Goal: Task Accomplishment & Management: Complete application form

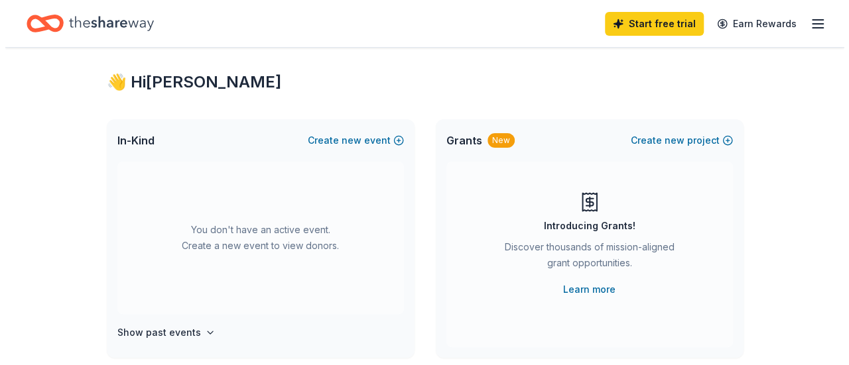
scroll to position [17, 0]
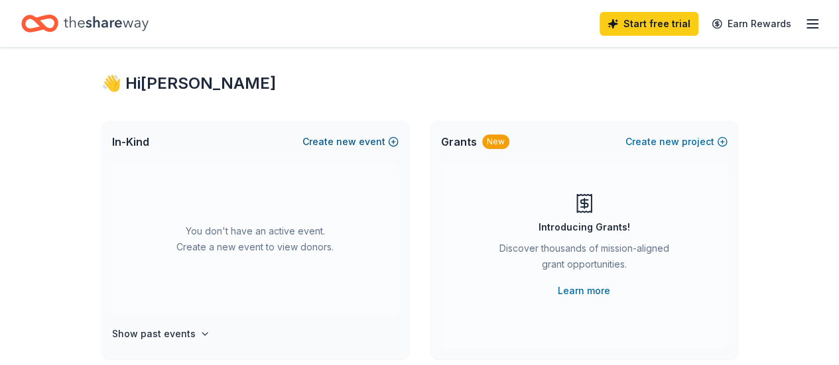
click at [391, 141] on button "Create new event" at bounding box center [350, 142] width 96 height 16
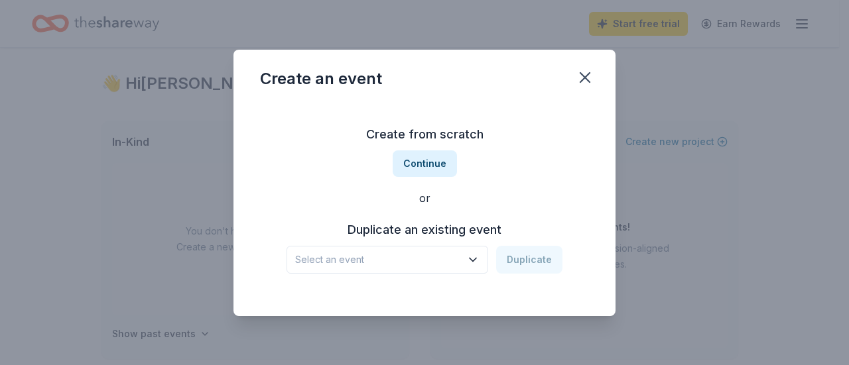
click at [328, 259] on span "Select an event" at bounding box center [378, 260] width 166 height 16
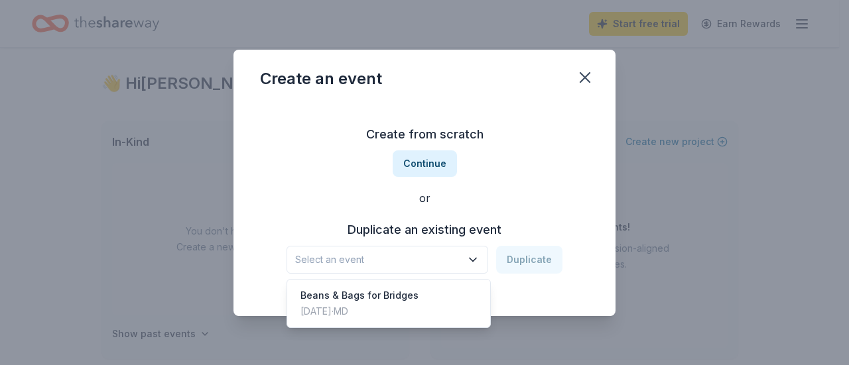
click at [417, 153] on div "Create from scratch Continue or Duplicate an existing event Select an event Dup…" at bounding box center [424, 199] width 329 height 192
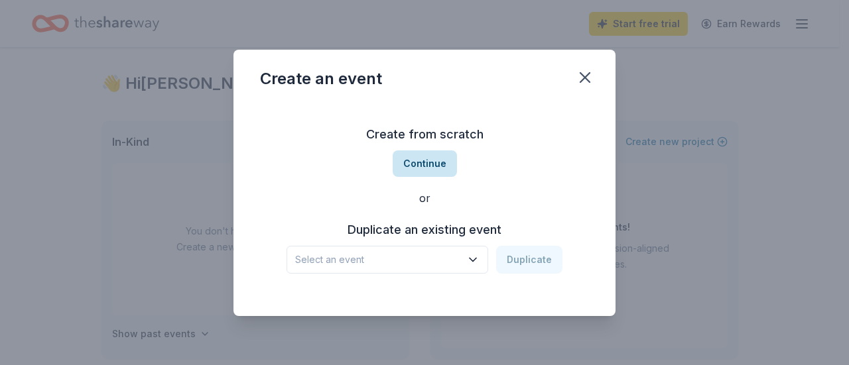
click at [422, 164] on button "Continue" at bounding box center [425, 164] width 64 height 27
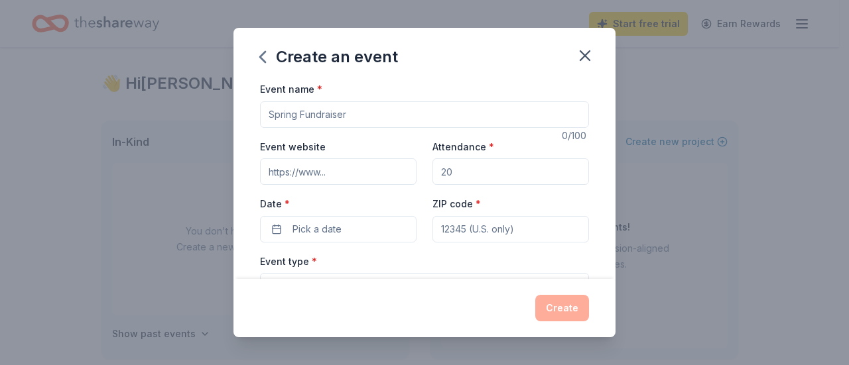
click at [309, 103] on input "Event name *" at bounding box center [424, 114] width 329 height 27
type input "Birdies for Bridges 2025"
click at [322, 174] on input "Event website" at bounding box center [338, 172] width 157 height 27
type input "www.birdease.com/bridges2hs"
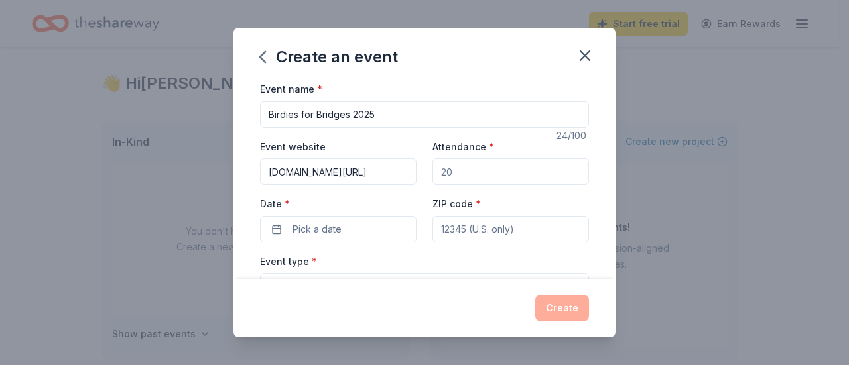
scroll to position [0, 0]
type input "100"
click at [275, 226] on button "Pick a date" at bounding box center [338, 229] width 157 height 27
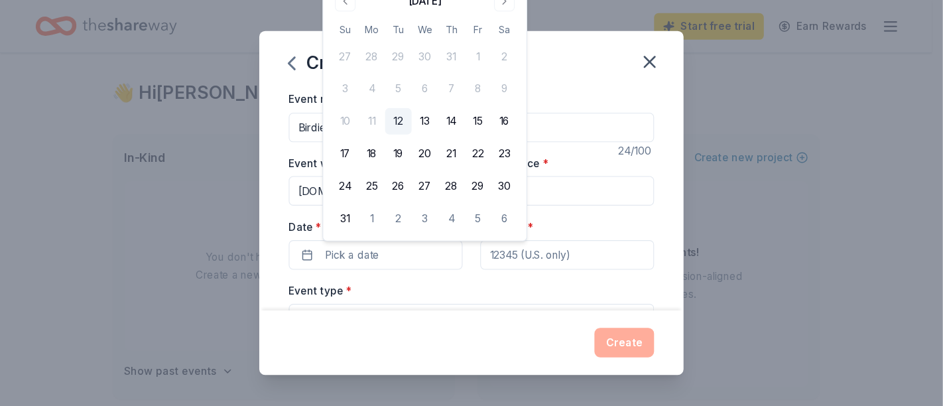
scroll to position [17, 0]
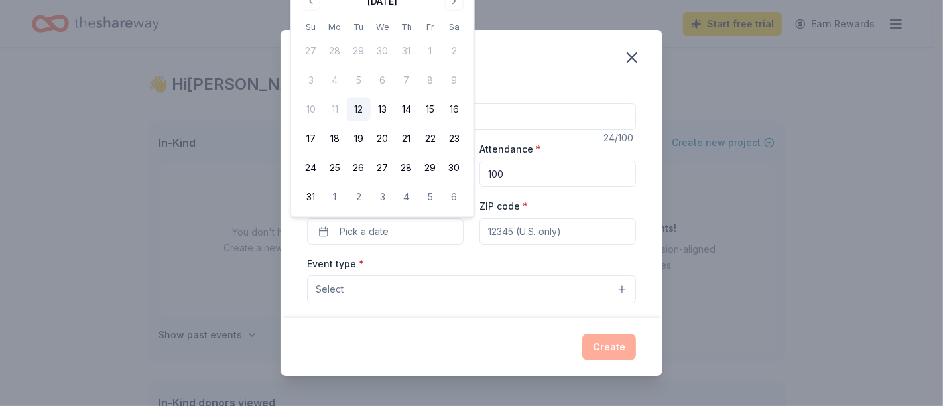
drag, startPoint x: 813, startPoint y: 0, endPoint x: 452, endPoint y: 5, distance: 360.2
click at [452, 5] on button "Go to next month" at bounding box center [454, 1] width 19 height 19
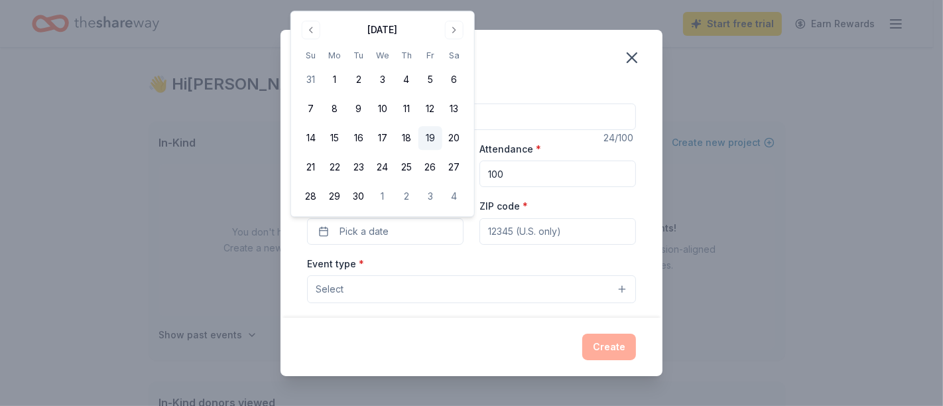
click at [438, 138] on button "19" at bounding box center [431, 138] width 24 height 24
click at [536, 225] on input "ZIP code *" at bounding box center [558, 231] width 157 height 27
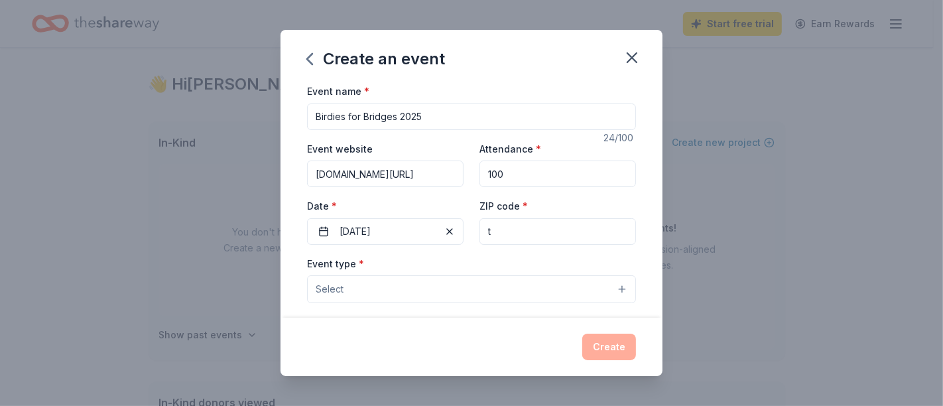
type input "t"
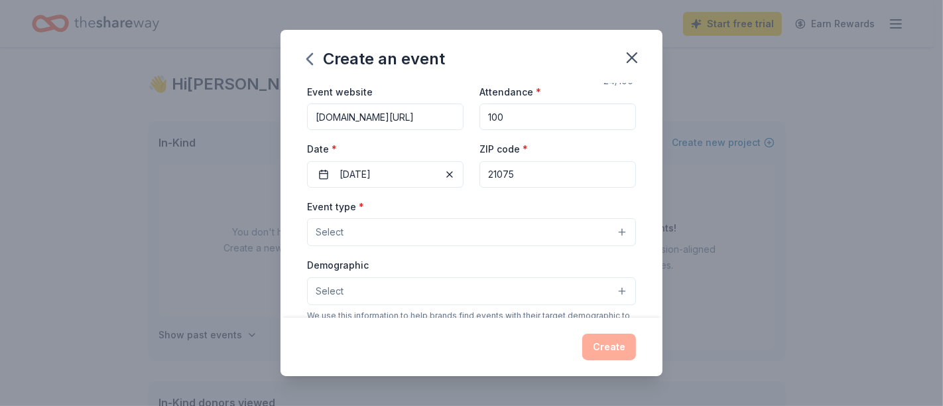
scroll to position [62, 0]
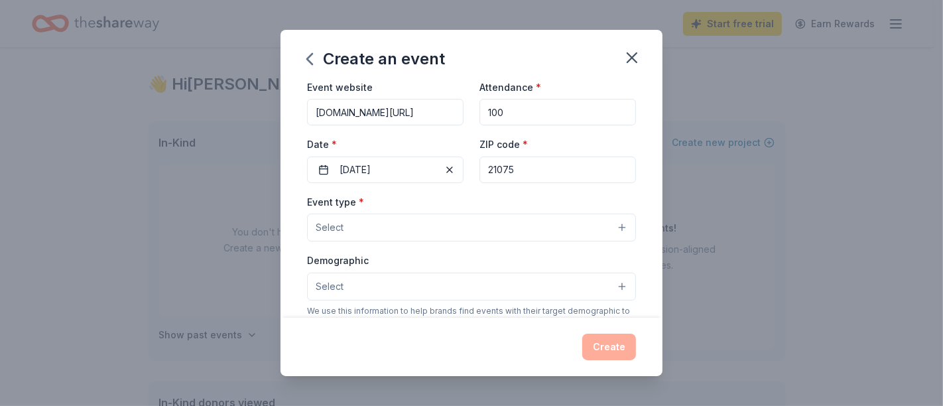
type input "21075"
click at [425, 233] on button "Select" at bounding box center [471, 228] width 329 height 28
click at [415, 257] on span "Fundraiser" at bounding box center [471, 261] width 306 height 17
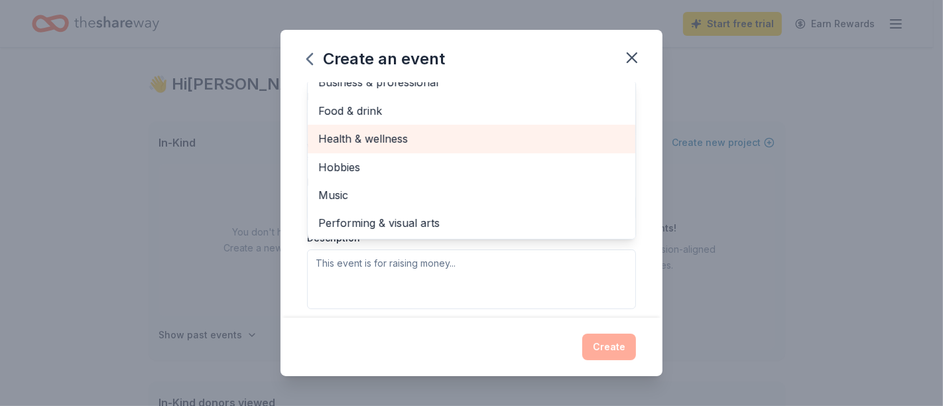
scroll to position [0, 0]
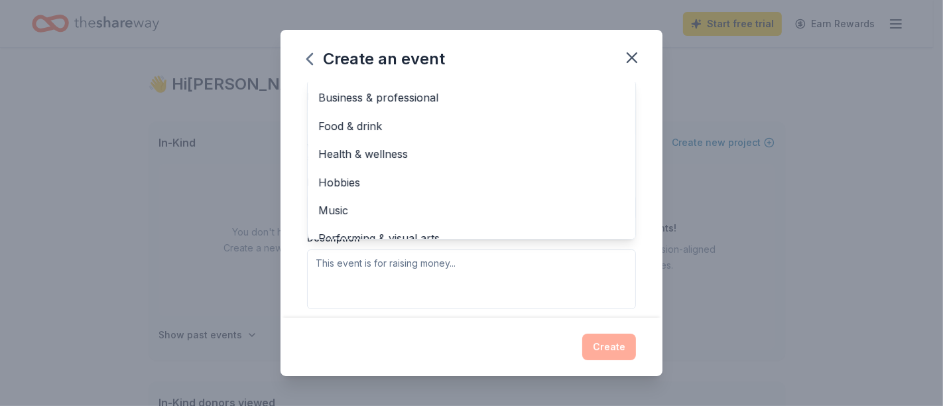
click at [298, 125] on div "Event name * Birdies for Bridges 2025 24 /100 Event website www.birdease.com/br…" at bounding box center [472, 200] width 382 height 235
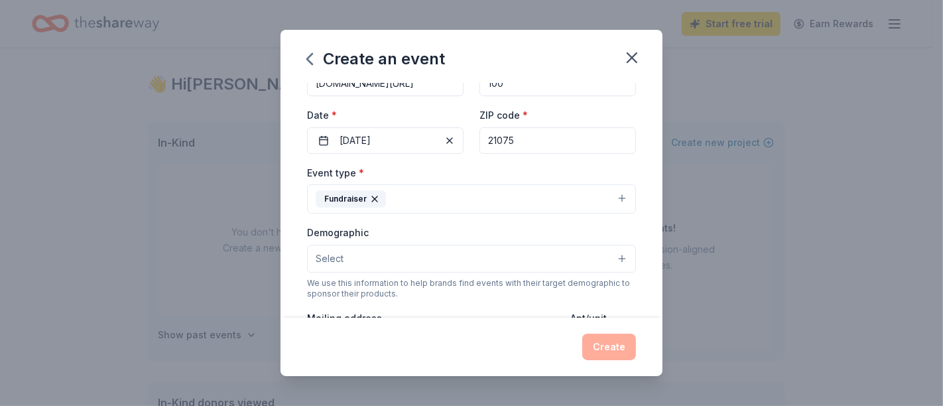
click at [359, 257] on button "Select" at bounding box center [471, 259] width 329 height 28
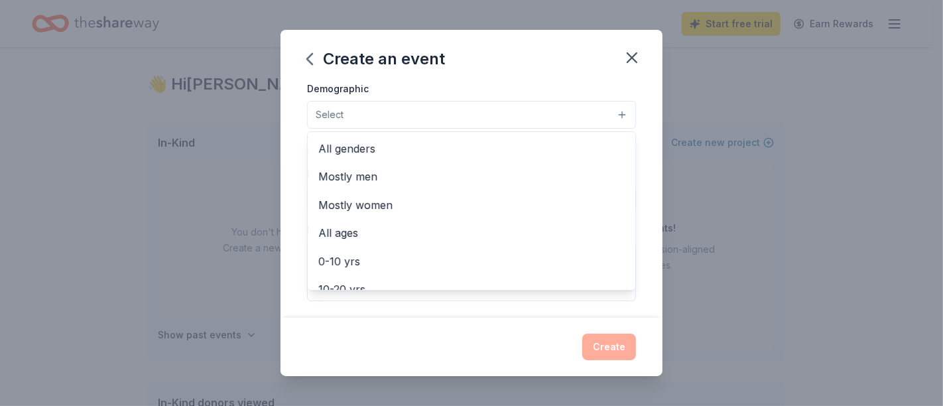
scroll to position [233, 0]
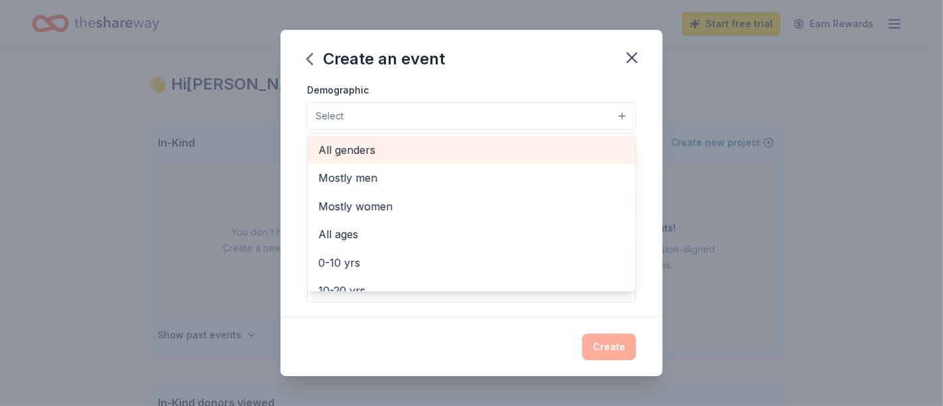
click at [339, 151] on span "All genders" at bounding box center [471, 149] width 306 height 17
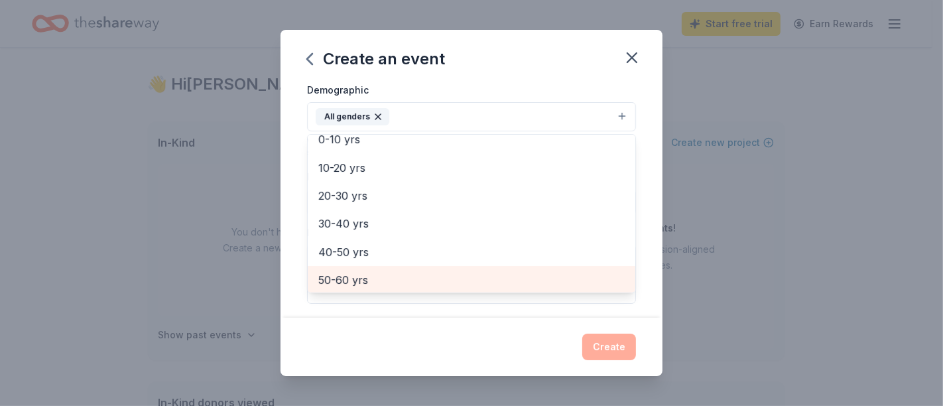
scroll to position [96, 0]
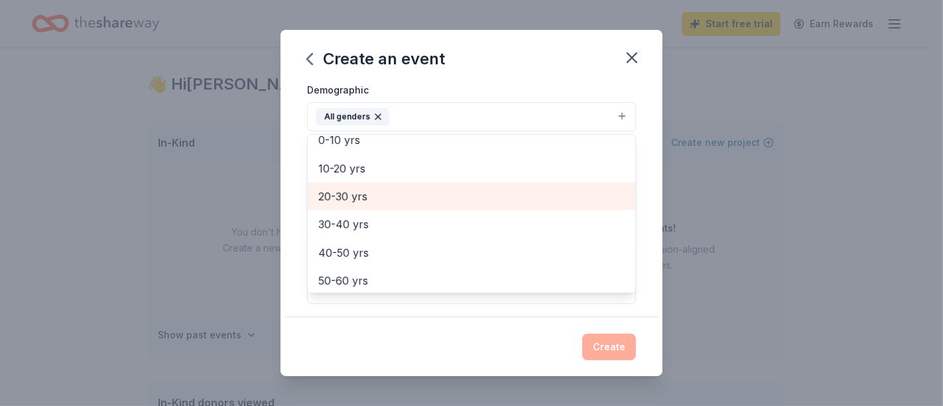
click at [337, 198] on span "20-30 yrs" at bounding box center [471, 196] width 306 height 17
click at [340, 198] on span "30-40 yrs" at bounding box center [471, 196] width 306 height 17
click at [340, 198] on span "40-50 yrs" at bounding box center [471, 196] width 306 height 17
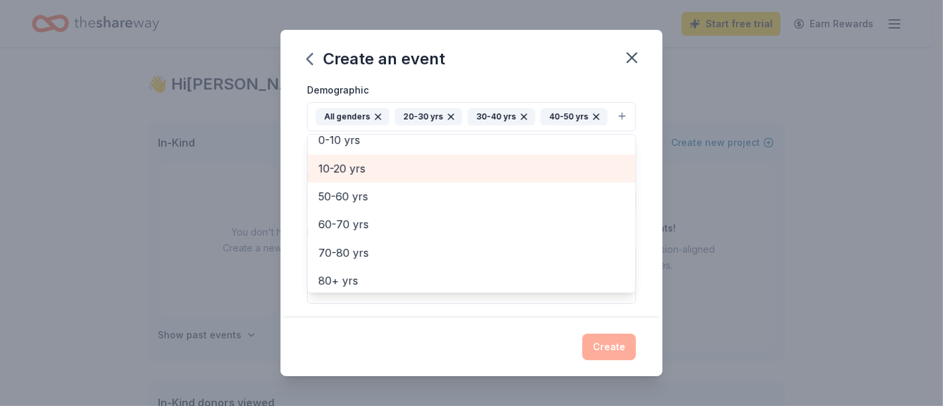
click at [340, 177] on span "10-20 yrs" at bounding box center [471, 168] width 306 height 17
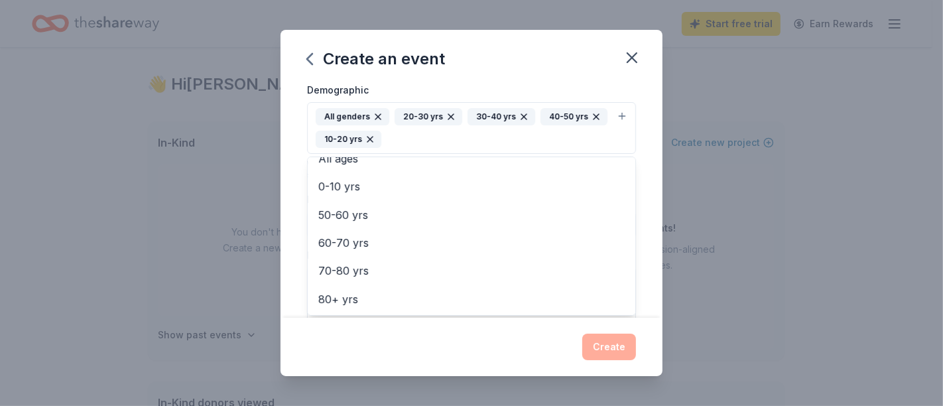
click at [373, 140] on icon "button" at bounding box center [369, 139] width 5 height 5
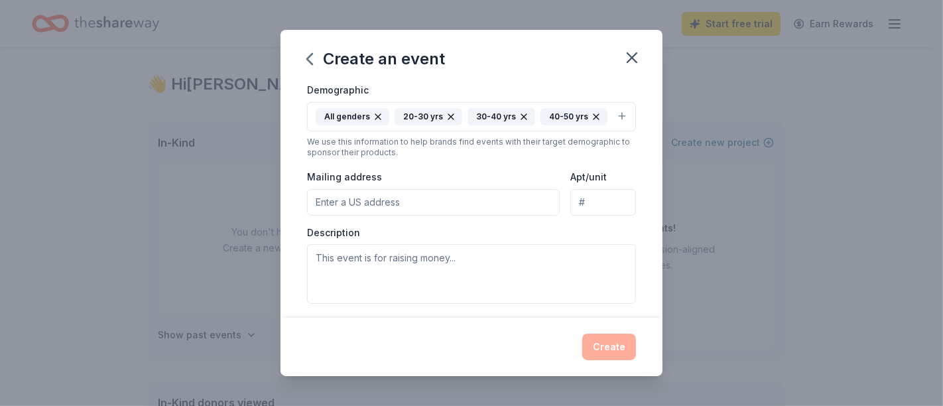
click at [414, 125] on div "All genders 20-30 yrs 30-40 yrs 40-50 yrs" at bounding box center [462, 116] width 292 height 17
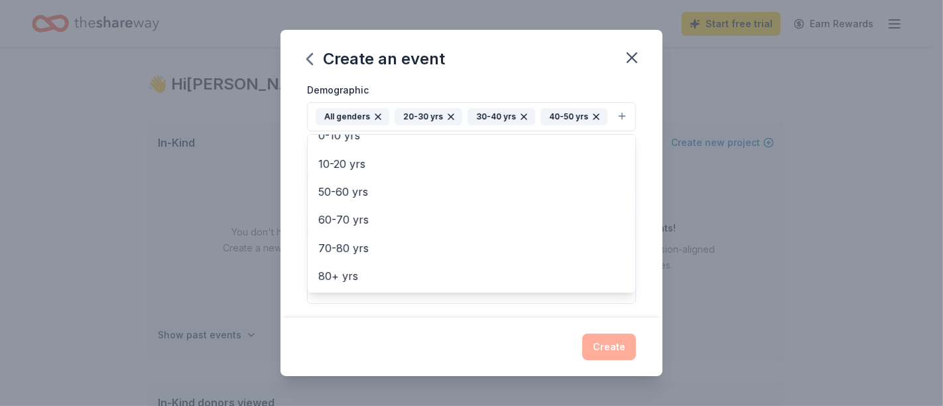
scroll to position [100, 0]
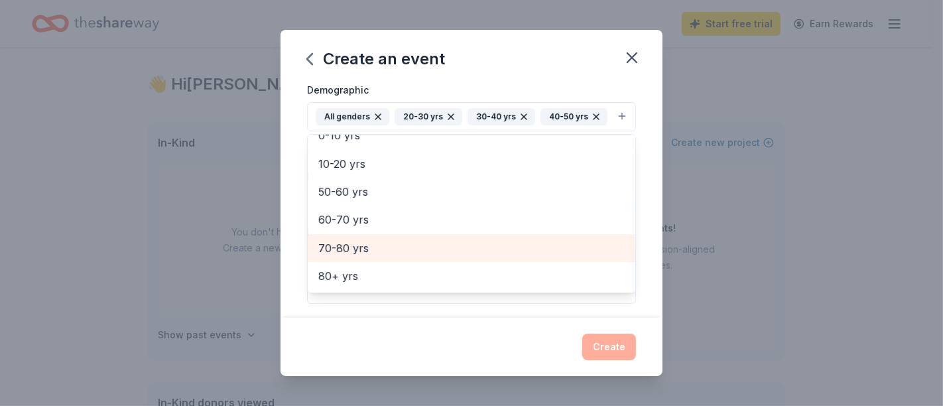
click at [335, 257] on span "70-80 yrs" at bounding box center [471, 247] width 306 height 17
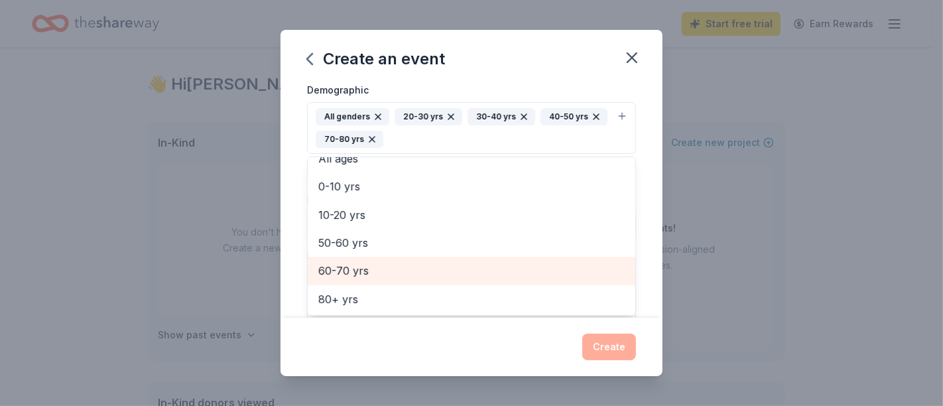
click at [335, 277] on span "60-70 yrs" at bounding box center [471, 270] width 306 height 17
click at [335, 277] on span "50-60 yrs" at bounding box center [471, 271] width 306 height 17
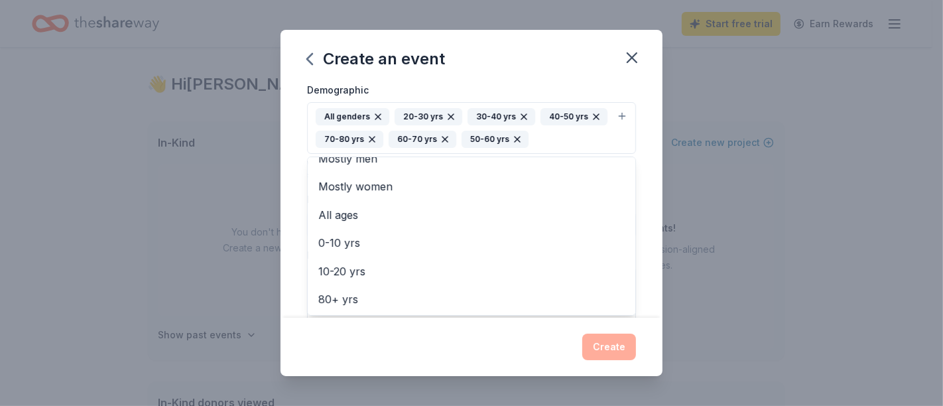
click at [519, 88] on div "Demographic All genders 20-30 yrs 30-40 yrs 40-50 yrs 70-80 yrs 60-70 yrs 50-60…" at bounding box center [471, 118] width 329 height 72
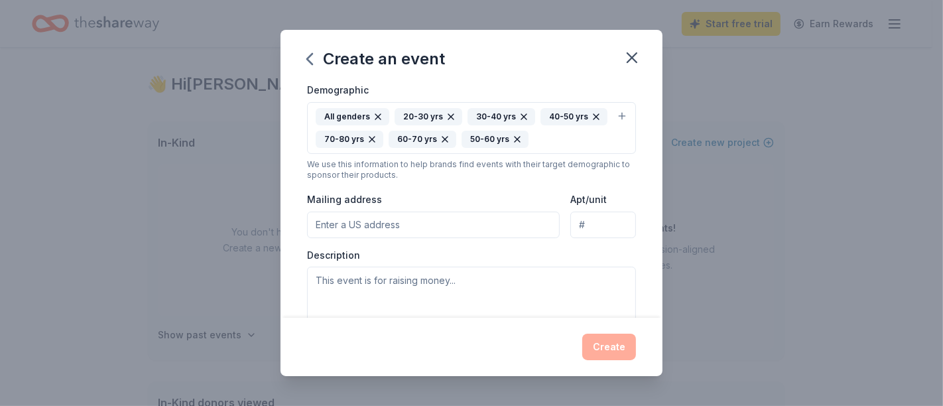
click at [490, 226] on input "Mailing address" at bounding box center [433, 225] width 253 height 27
type input "9520 Berger Rd."
type input "Suite 311"
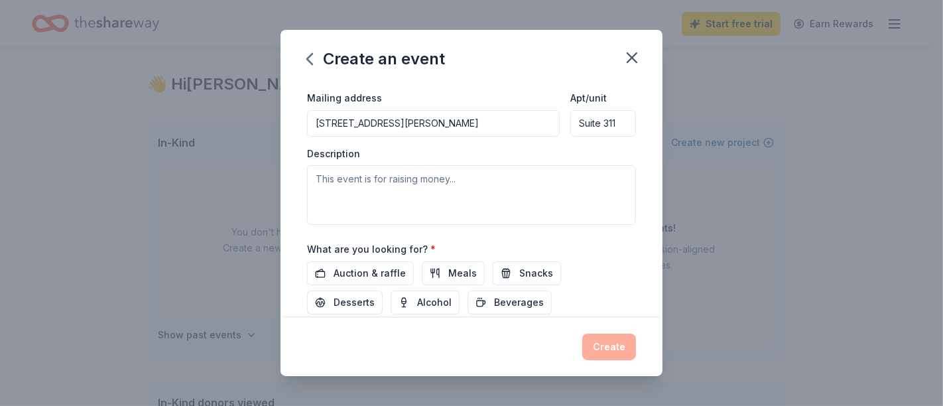
scroll to position [335, 0]
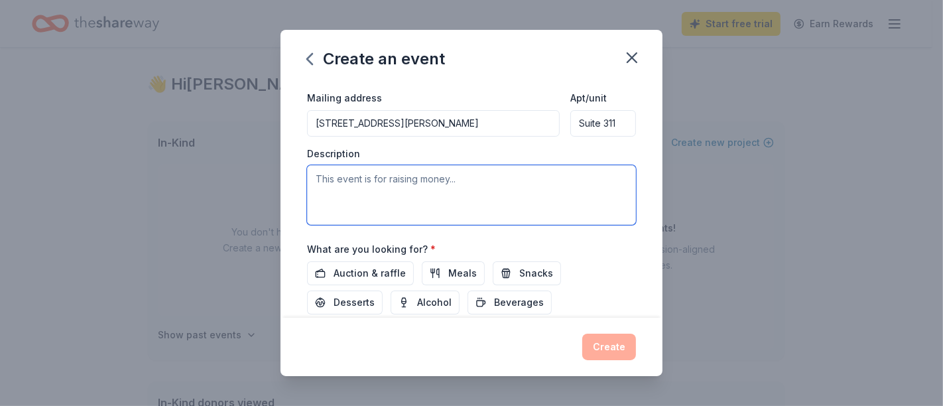
click at [409, 208] on textarea at bounding box center [471, 195] width 329 height 60
type textarea "T"
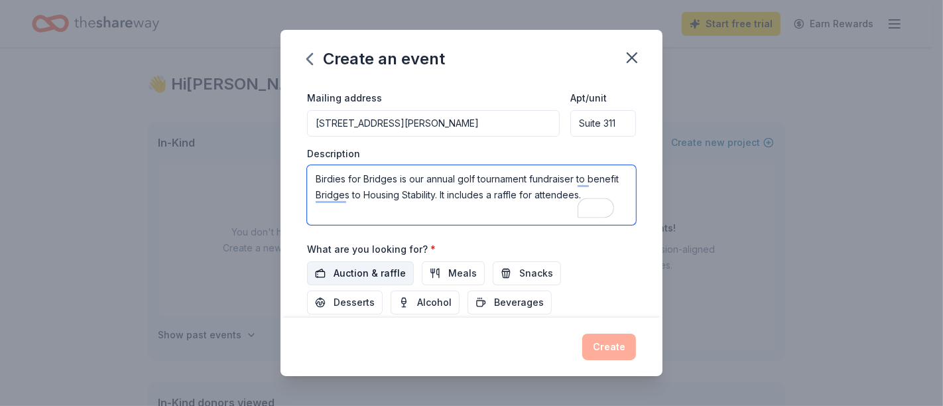
type textarea "Birdies for Bridges is our annual golf tournament fundraiser to benefit Bridges…"
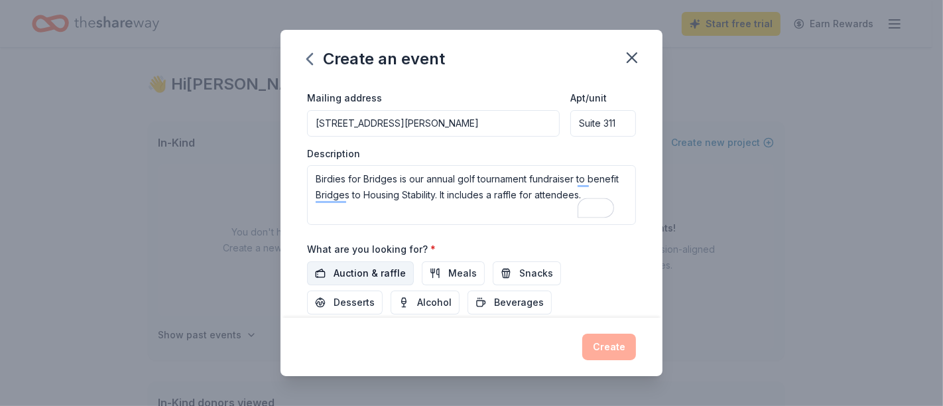
click at [396, 279] on span "Auction & raffle" at bounding box center [370, 273] width 72 height 16
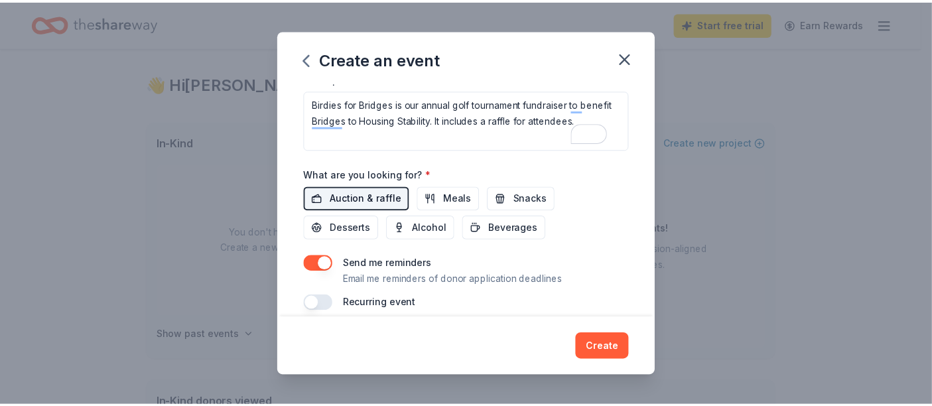
scroll to position [424, 0]
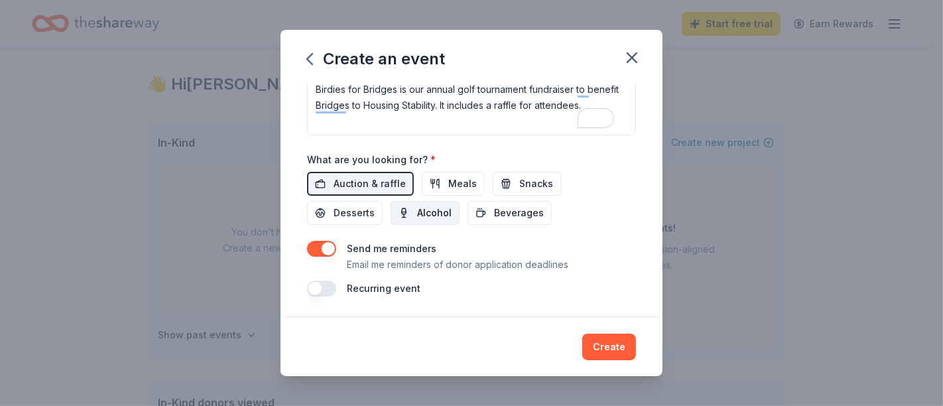
click at [415, 224] on button "Alcohol" at bounding box center [425, 213] width 69 height 24
click at [606, 347] on button "Create" at bounding box center [609, 347] width 54 height 27
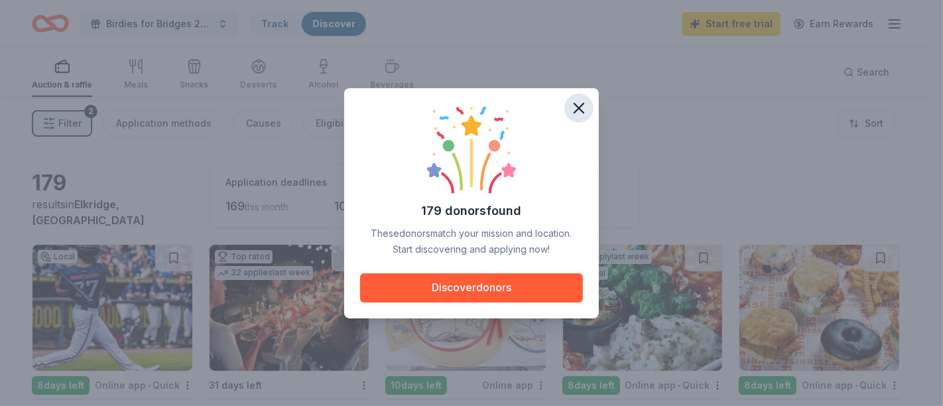
click at [580, 102] on icon "button" at bounding box center [579, 108] width 19 height 19
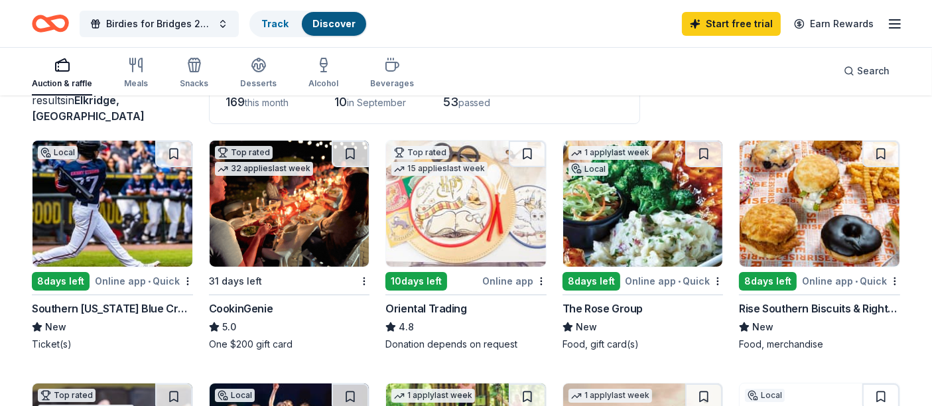
scroll to position [103, 0]
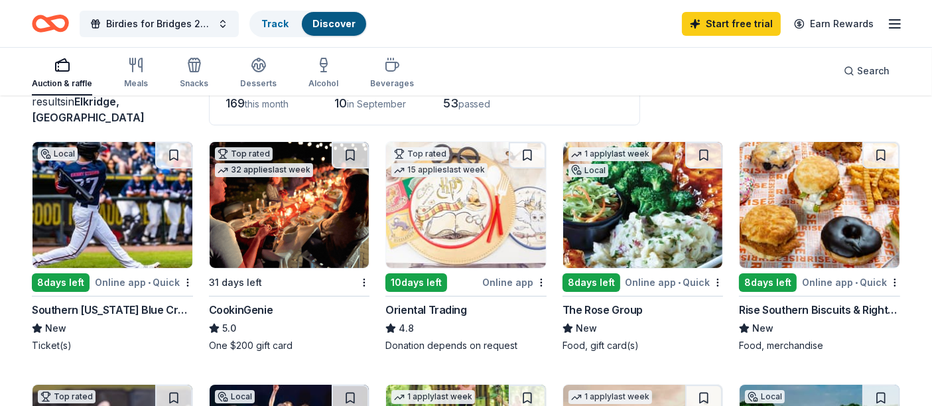
click at [100, 237] on img at bounding box center [113, 205] width 160 height 126
click at [251, 233] on img at bounding box center [290, 205] width 160 height 126
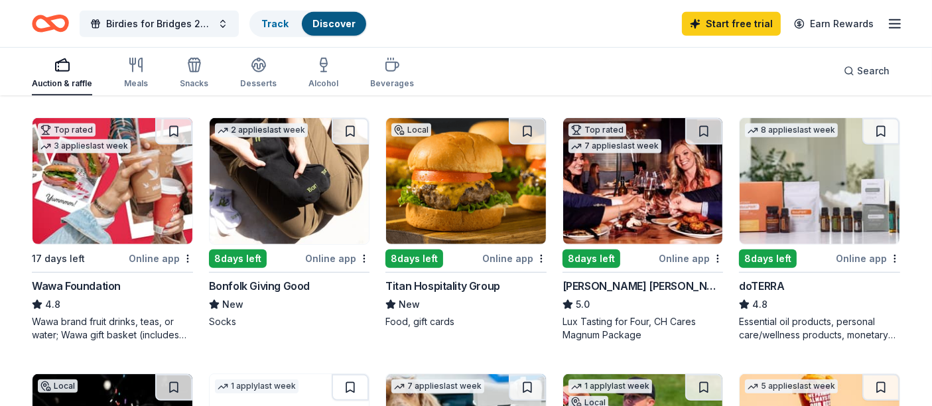
scroll to position [626, 0]
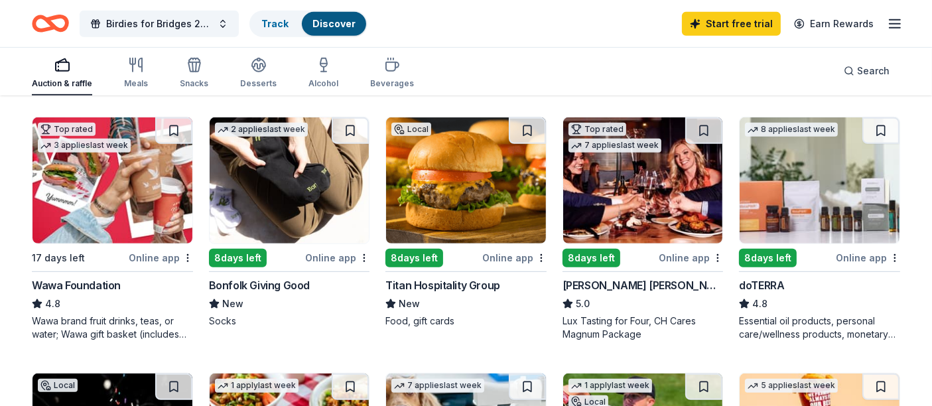
click at [583, 174] on img at bounding box center [643, 180] width 160 height 126
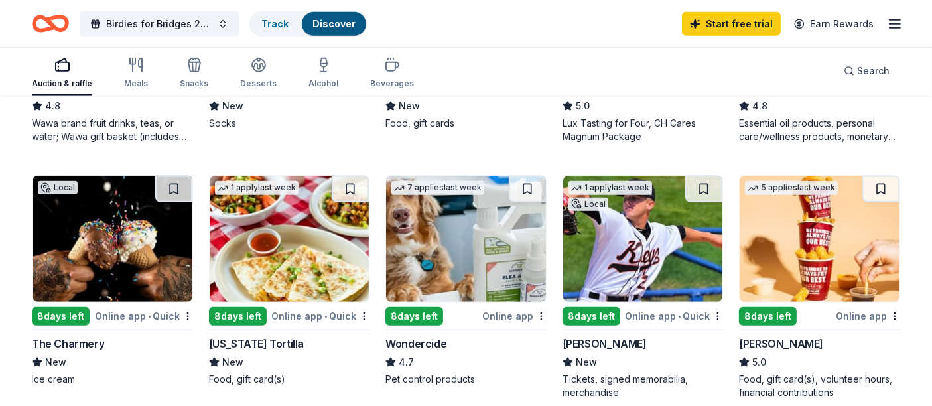
scroll to position [826, 0]
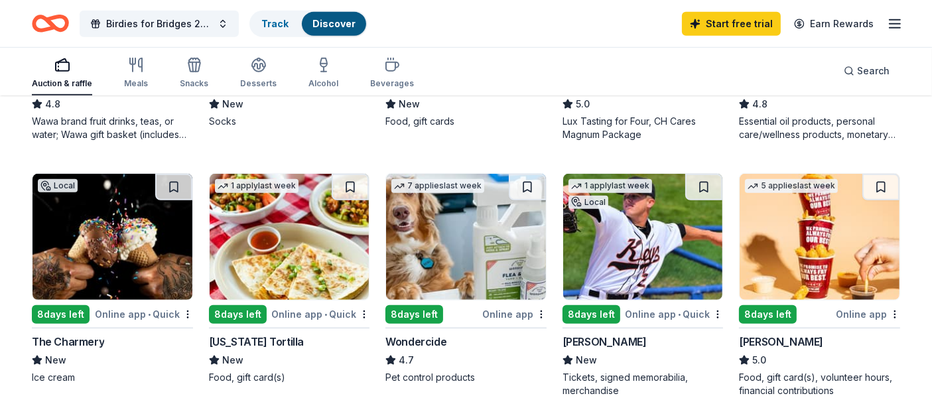
click at [104, 247] on img at bounding box center [113, 237] width 160 height 126
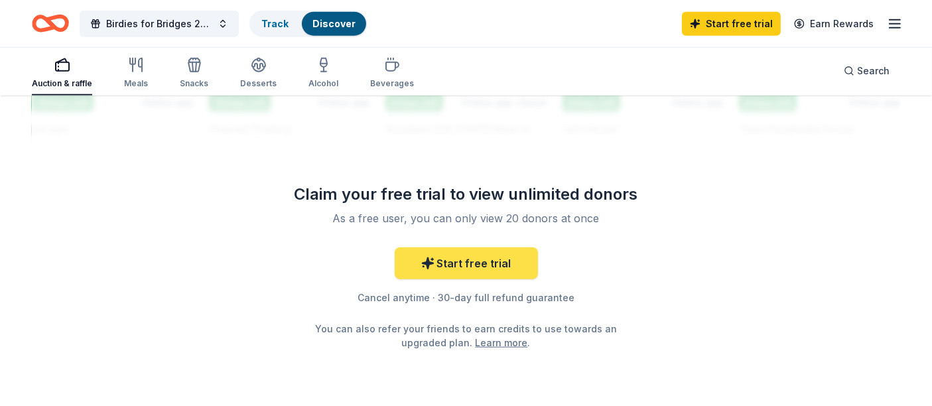
scroll to position [1328, 0]
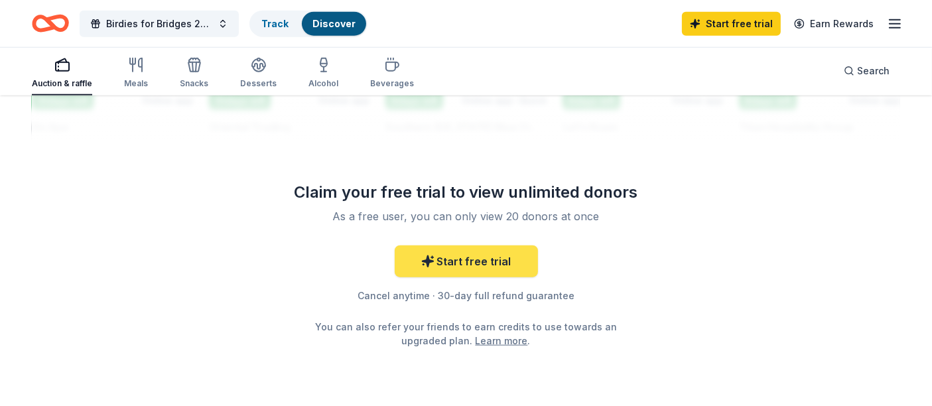
click at [428, 256] on icon at bounding box center [427, 261] width 11 height 11
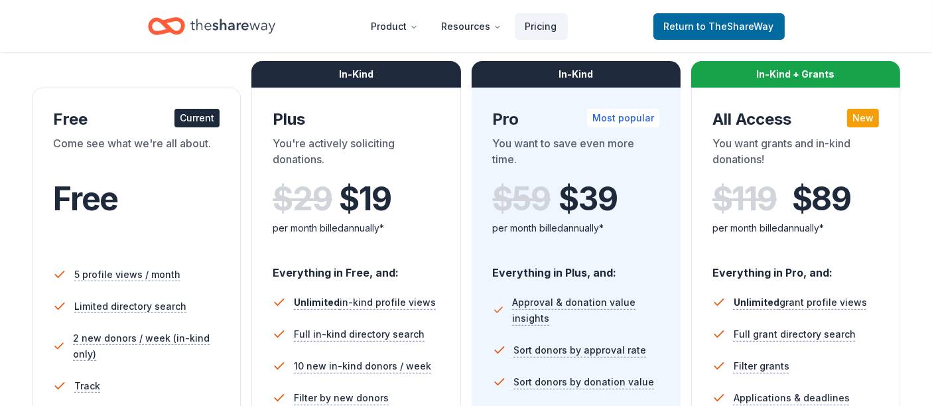
scroll to position [197, 0]
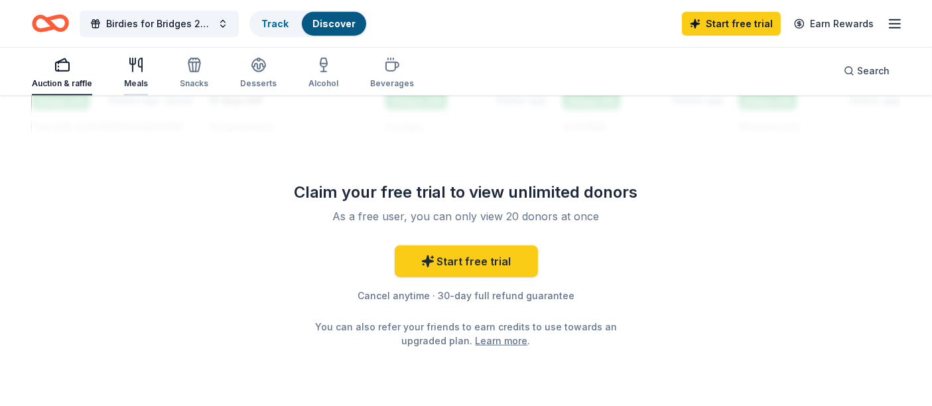
scroll to position [657, 0]
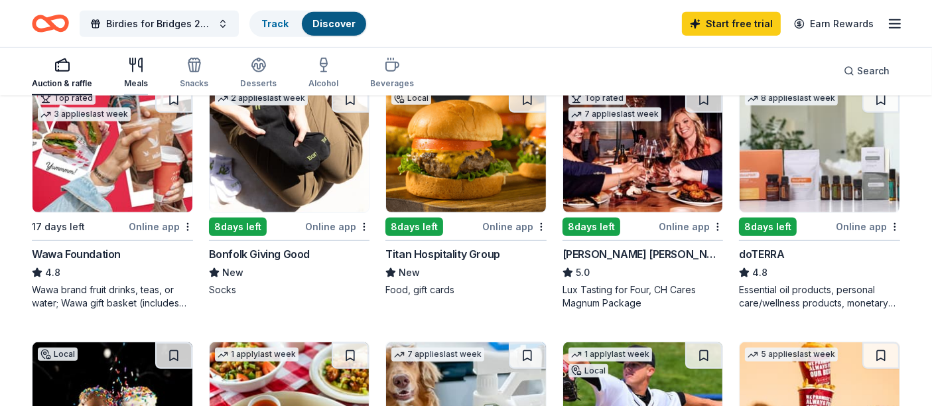
click at [133, 74] on div "Meals" at bounding box center [136, 73] width 24 height 32
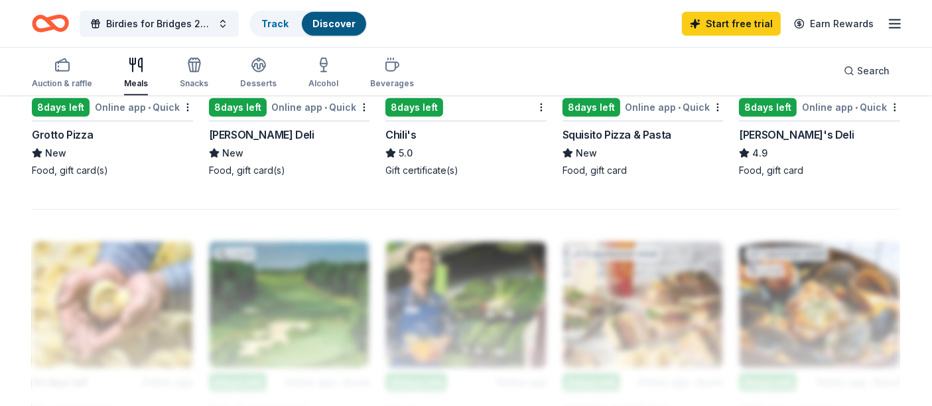
scroll to position [562, 0]
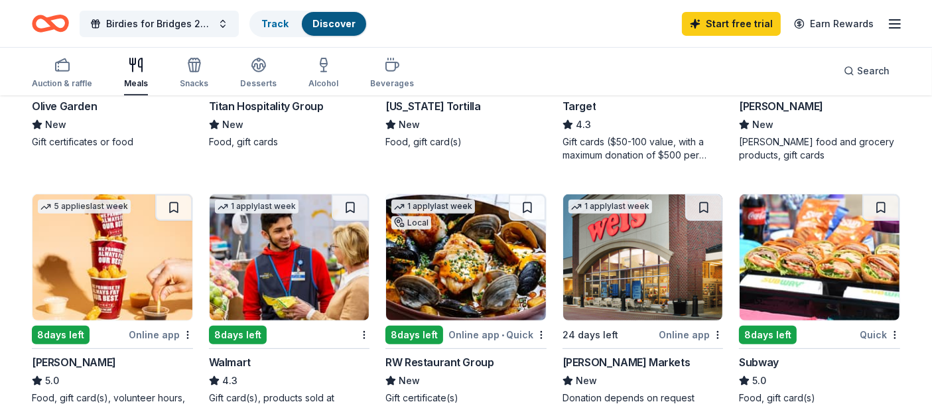
click at [176, 73] on div "Auction & raffle Meals Snacks Desserts Alcohol Beverages" at bounding box center [223, 74] width 382 height 44
click at [186, 73] on div "Snacks" at bounding box center [194, 73] width 29 height 32
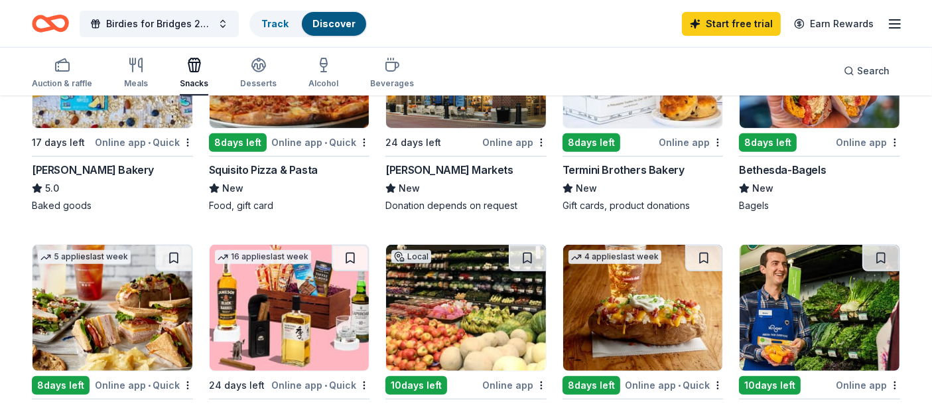
scroll to position [557, 0]
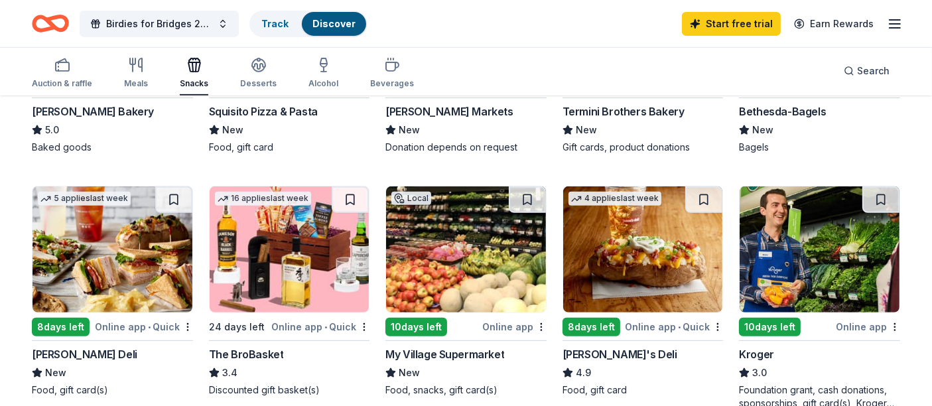
click at [260, 261] on img at bounding box center [290, 249] width 160 height 126
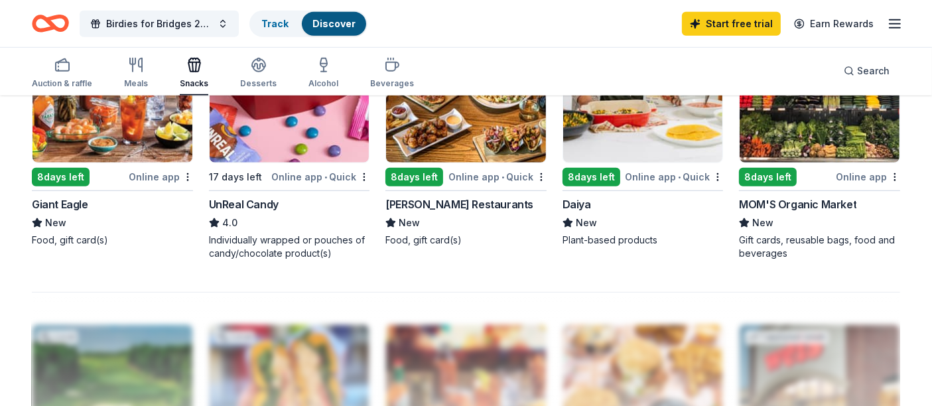
scroll to position [968, 0]
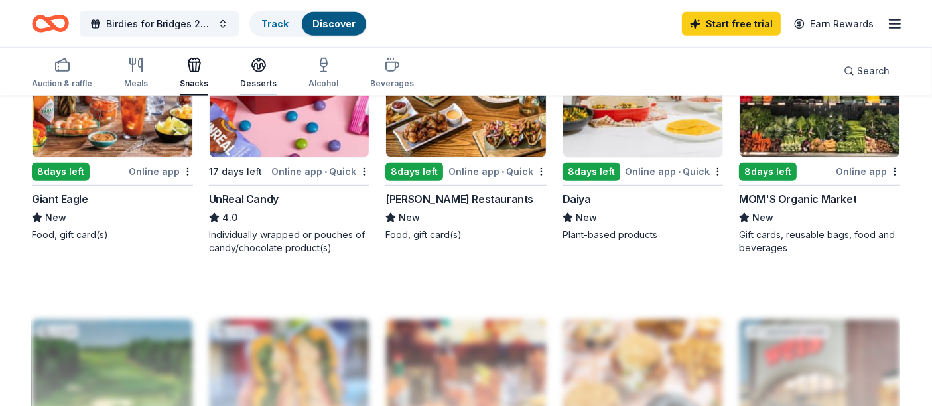
click at [260, 66] on icon "button" at bounding box center [258, 64] width 13 height 10
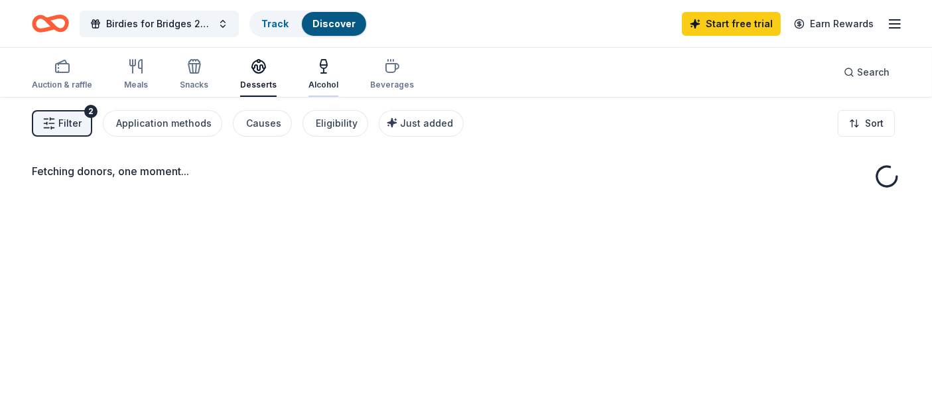
click at [318, 76] on div "Alcohol" at bounding box center [323, 74] width 30 height 32
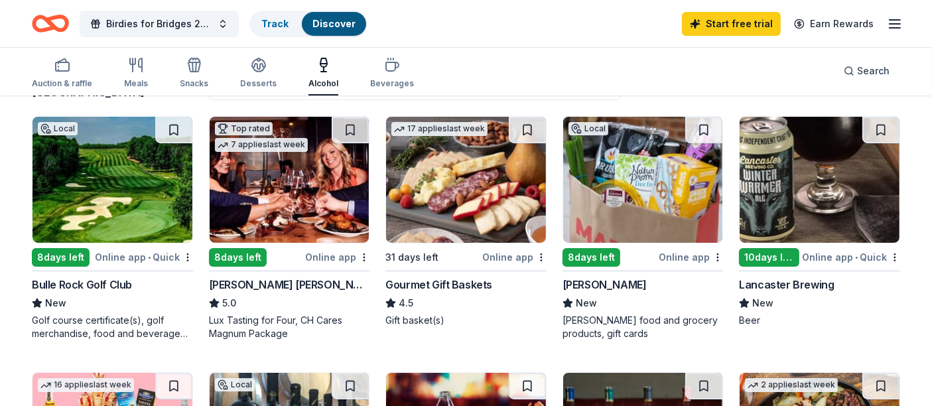
scroll to position [131, 0]
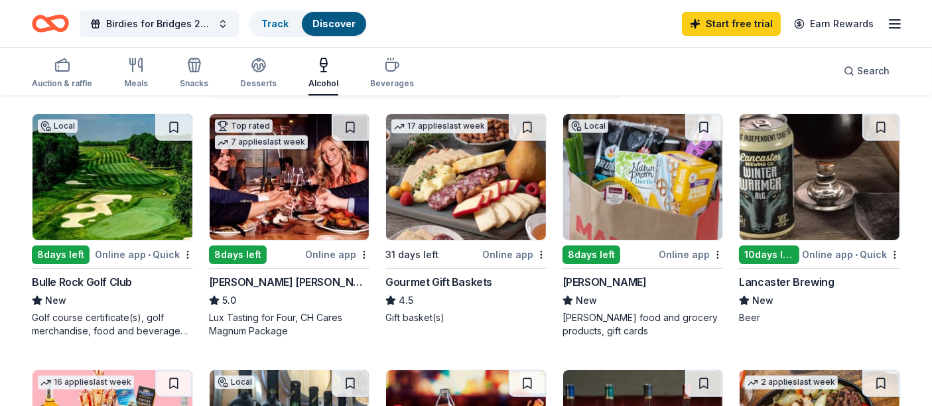
click at [440, 201] on img at bounding box center [466, 177] width 160 height 126
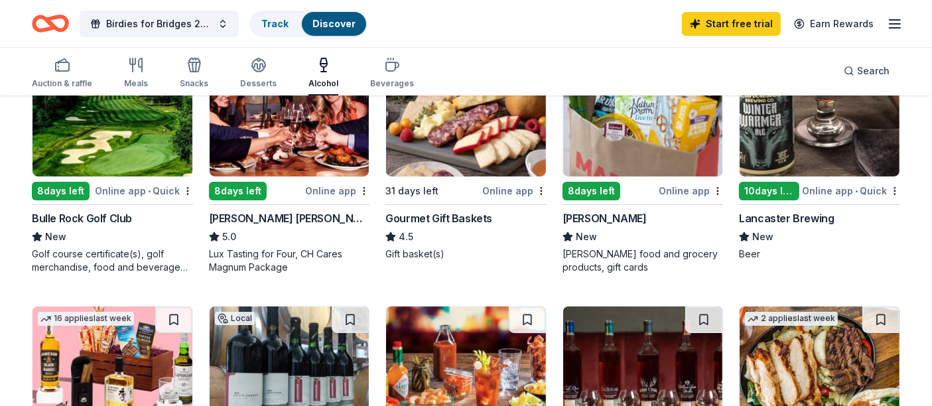
scroll to position [190, 0]
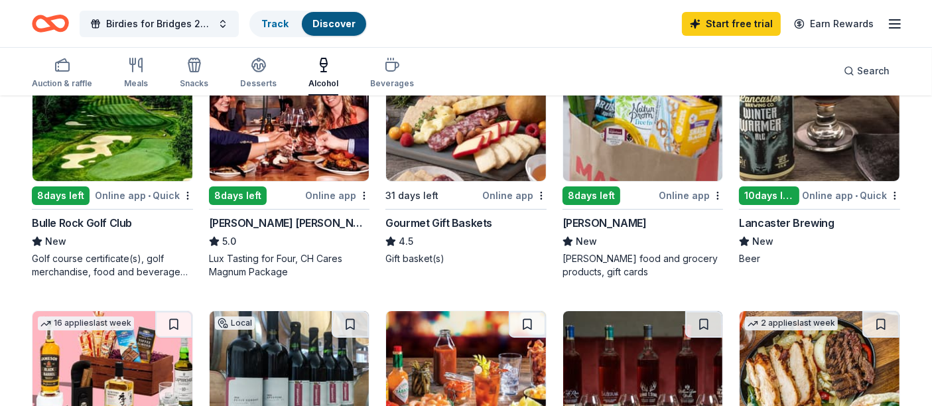
click at [803, 118] on img at bounding box center [820, 118] width 160 height 126
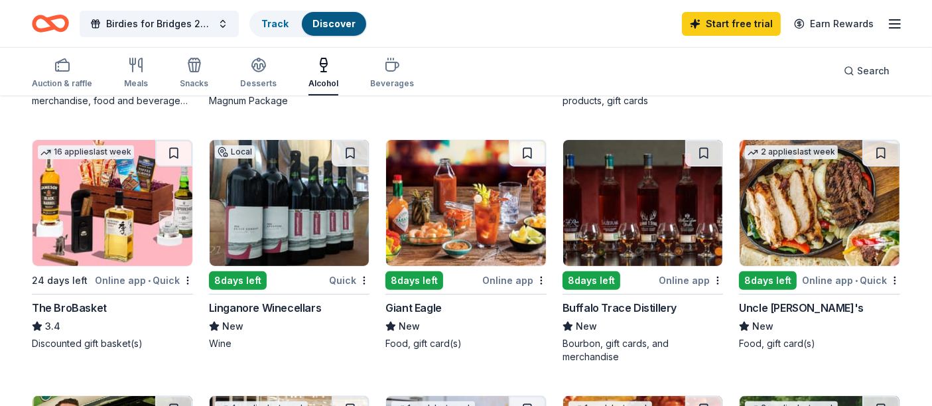
click at [245, 224] on img at bounding box center [290, 203] width 160 height 126
click at [598, 192] on img at bounding box center [643, 203] width 160 height 126
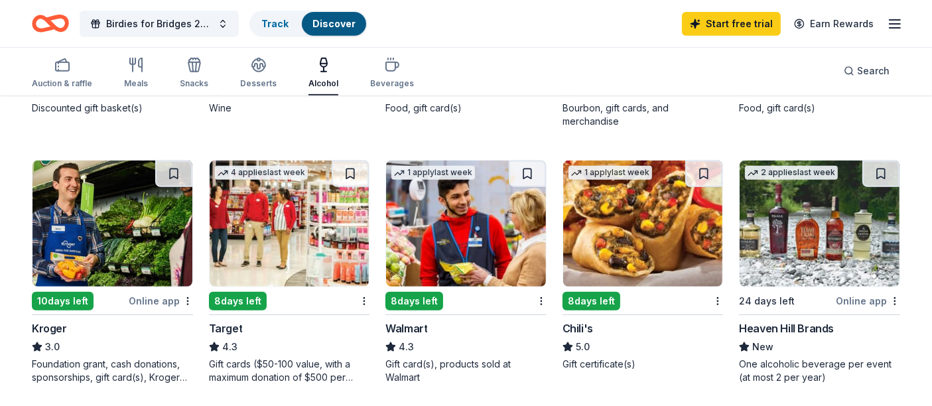
scroll to position [598, 0]
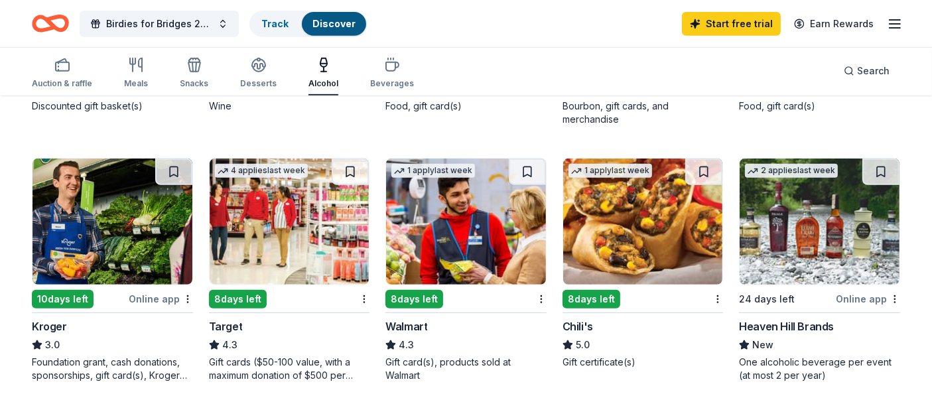
click at [756, 247] on img at bounding box center [820, 222] width 160 height 126
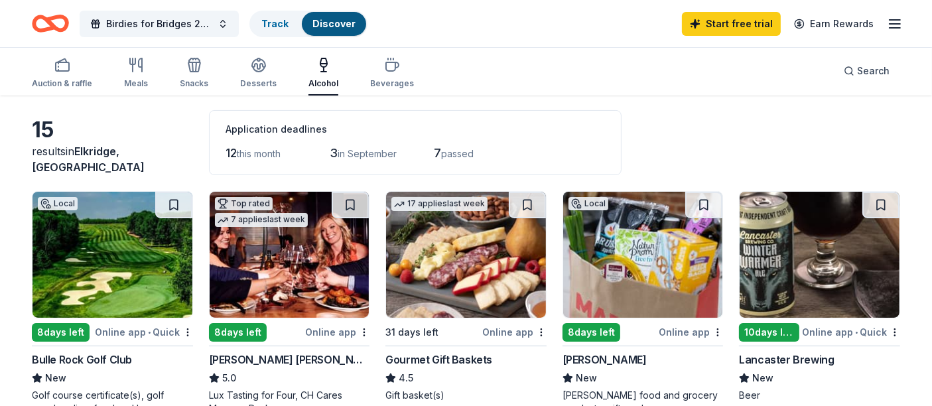
scroll to position [20, 0]
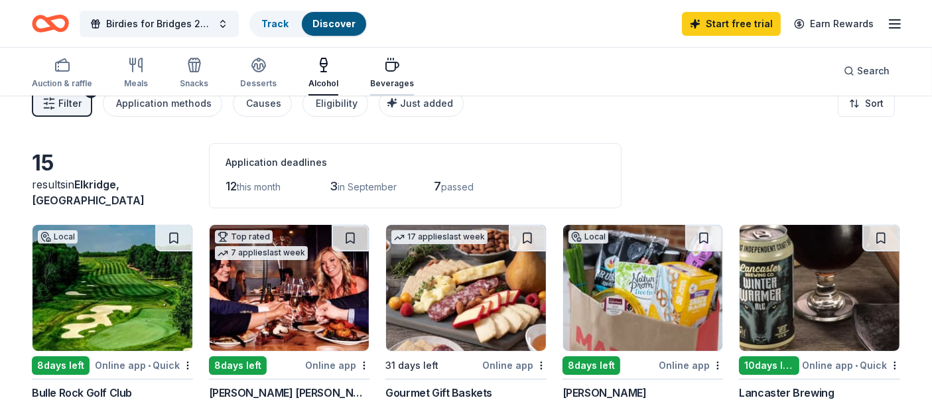
click at [384, 65] on icon "button" at bounding box center [392, 65] width 16 height 16
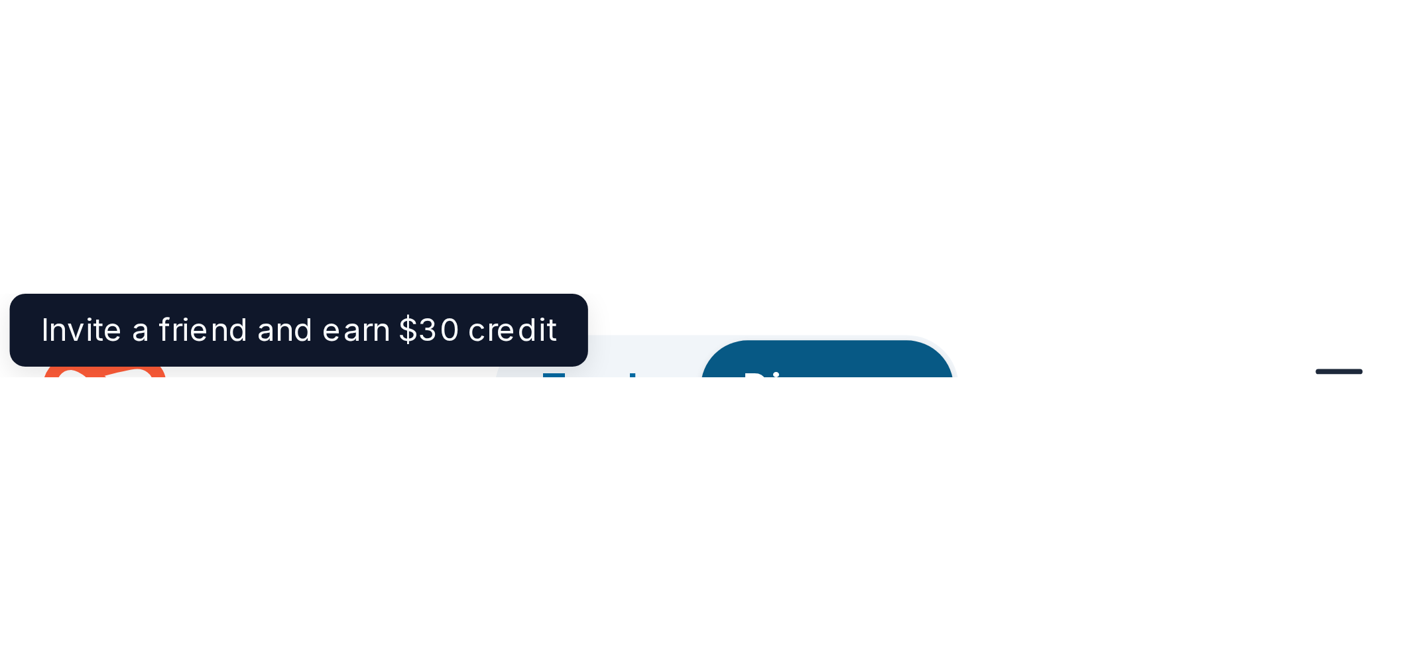
scroll to position [1027, 0]
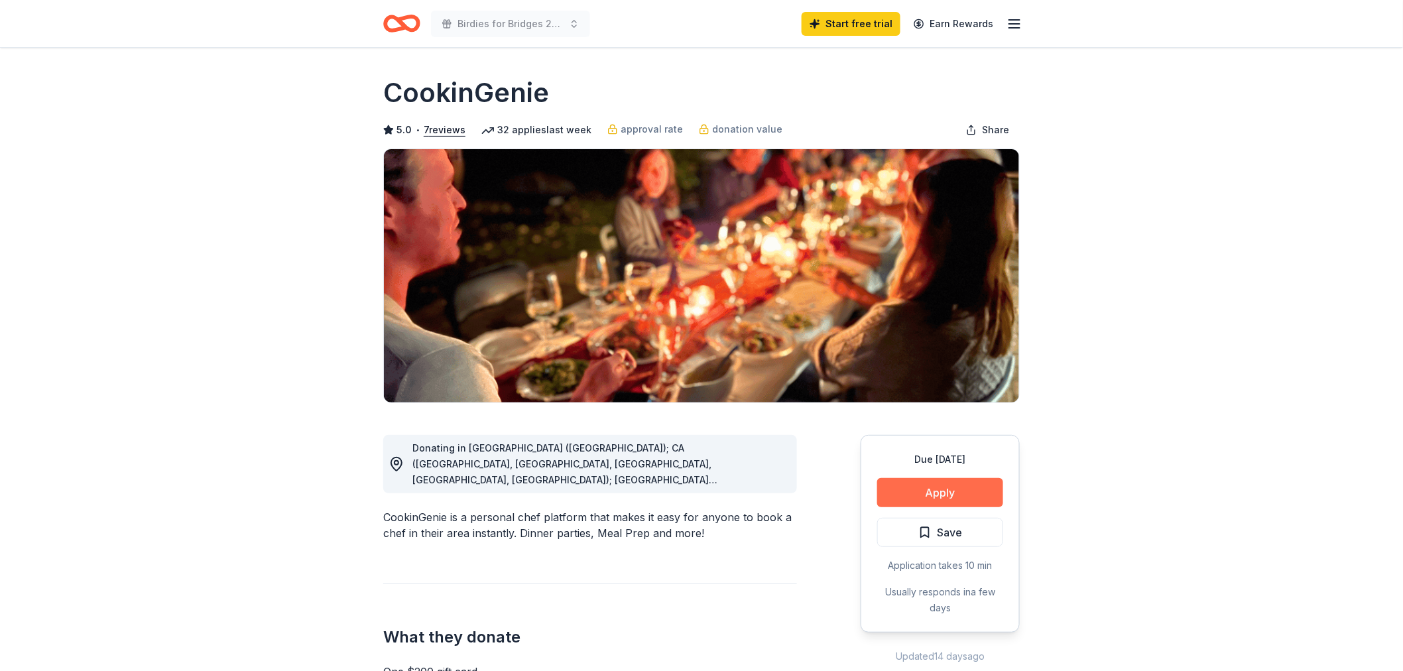
click at [931, 405] on button "Apply" at bounding box center [941, 492] width 126 height 29
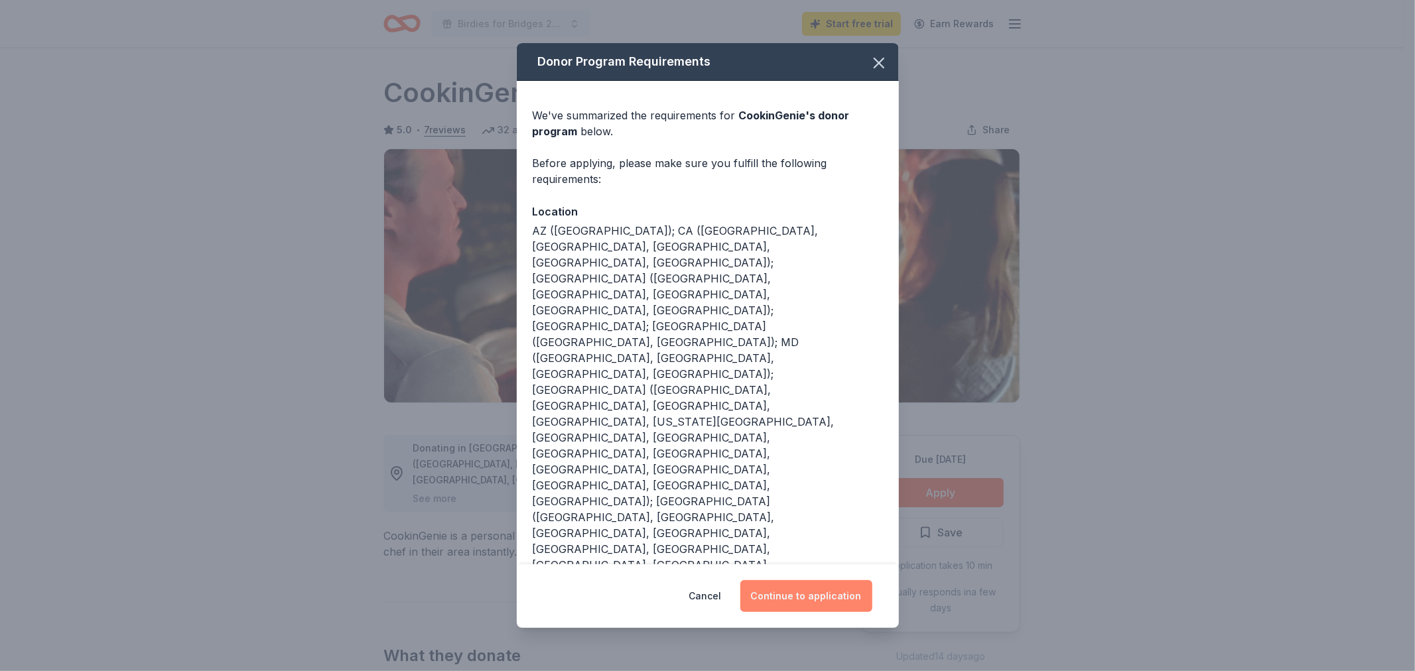
click at [778, 405] on button "Continue to application" at bounding box center [806, 596] width 132 height 32
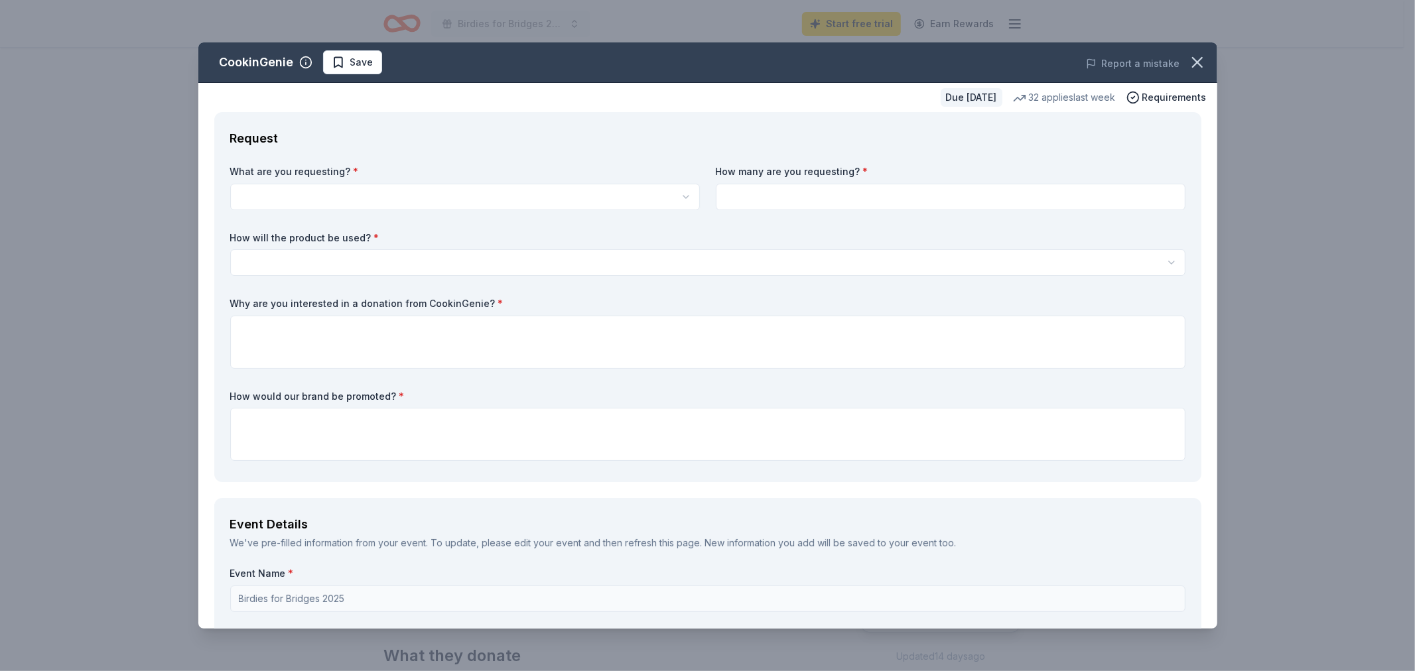
click at [514, 192] on html "Birdies for Bridges 2025 Start free trial Earn Rewards Due in 31 days Share Coo…" at bounding box center [707, 335] width 1415 height 671
select select "One $200 gift card"
click at [784, 189] on input at bounding box center [951, 197] width 470 height 27
type input "1"
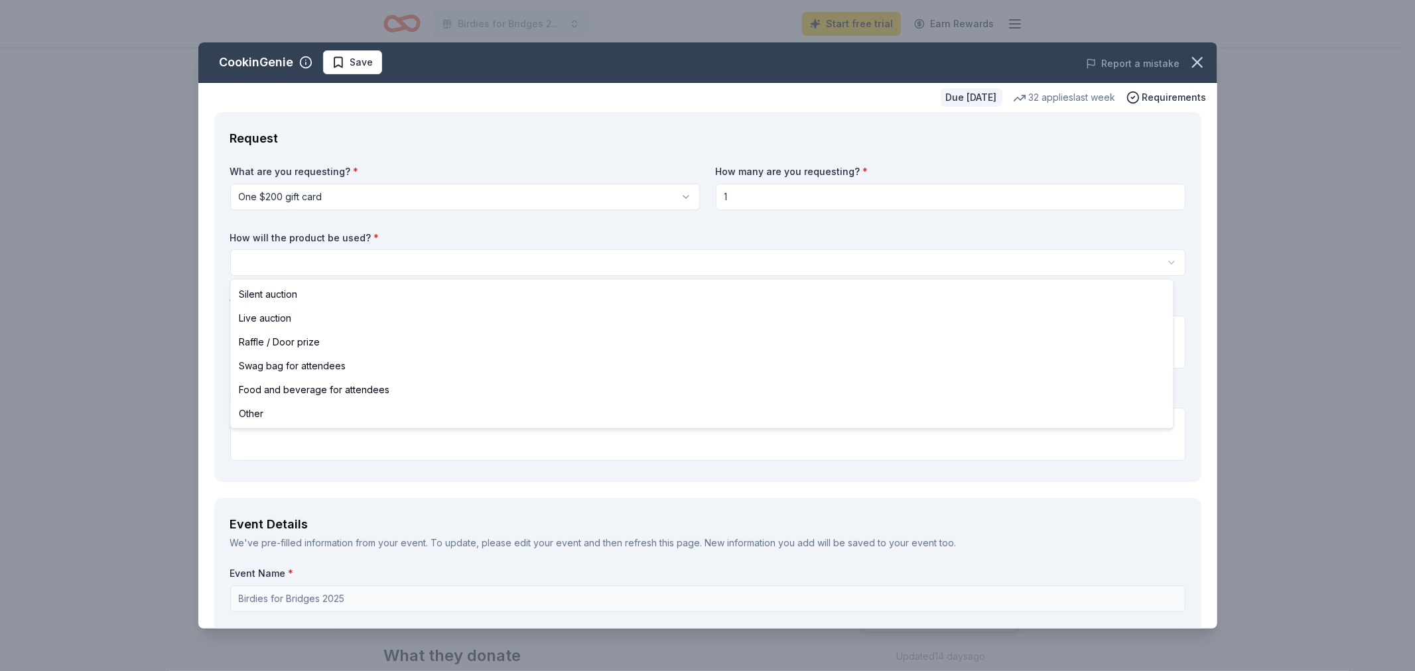
click at [305, 269] on html "Birdies for Bridges 2025 Start free trial Earn Rewards Due in 31 days Share Coo…" at bounding box center [707, 335] width 1415 height 671
select select "raffleDoorPrize"
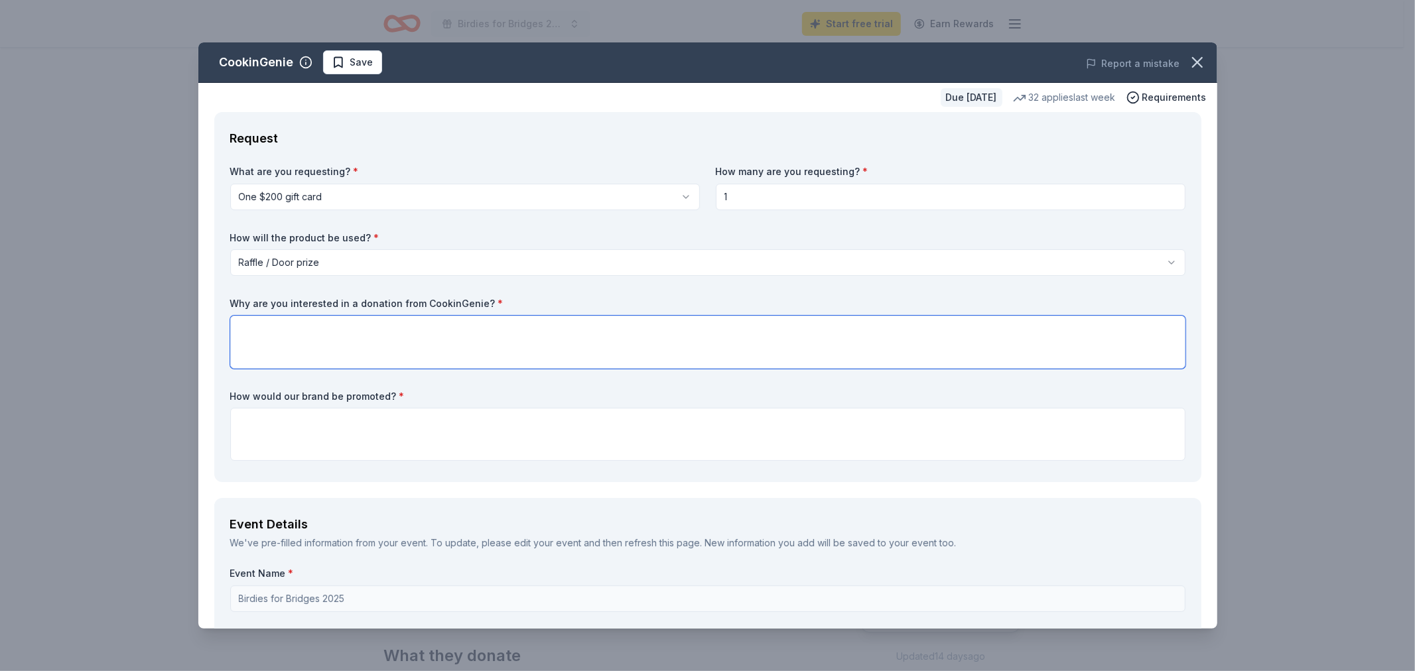
click at [325, 340] on textarea at bounding box center [707, 342] width 955 height 53
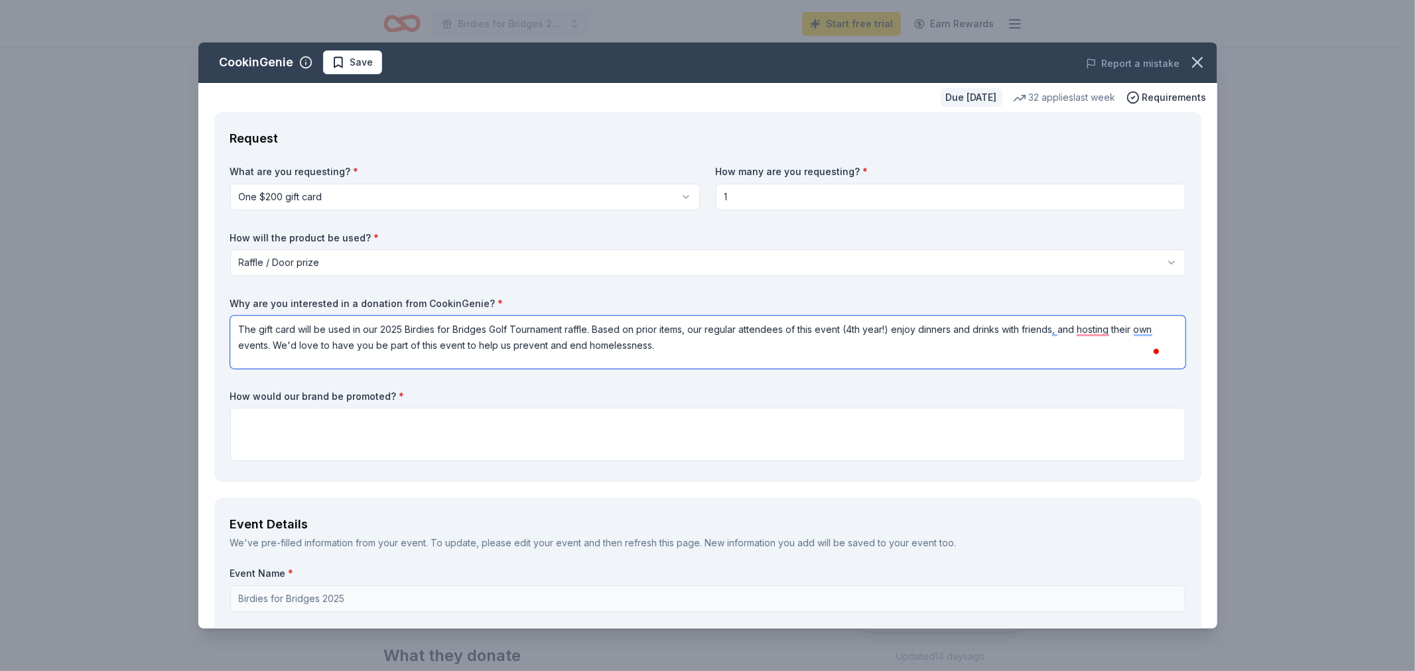
type textarea "The gift card will be used in our 2025 Birdies for Bridges Golf Tournament raff…"
type textarea "a"
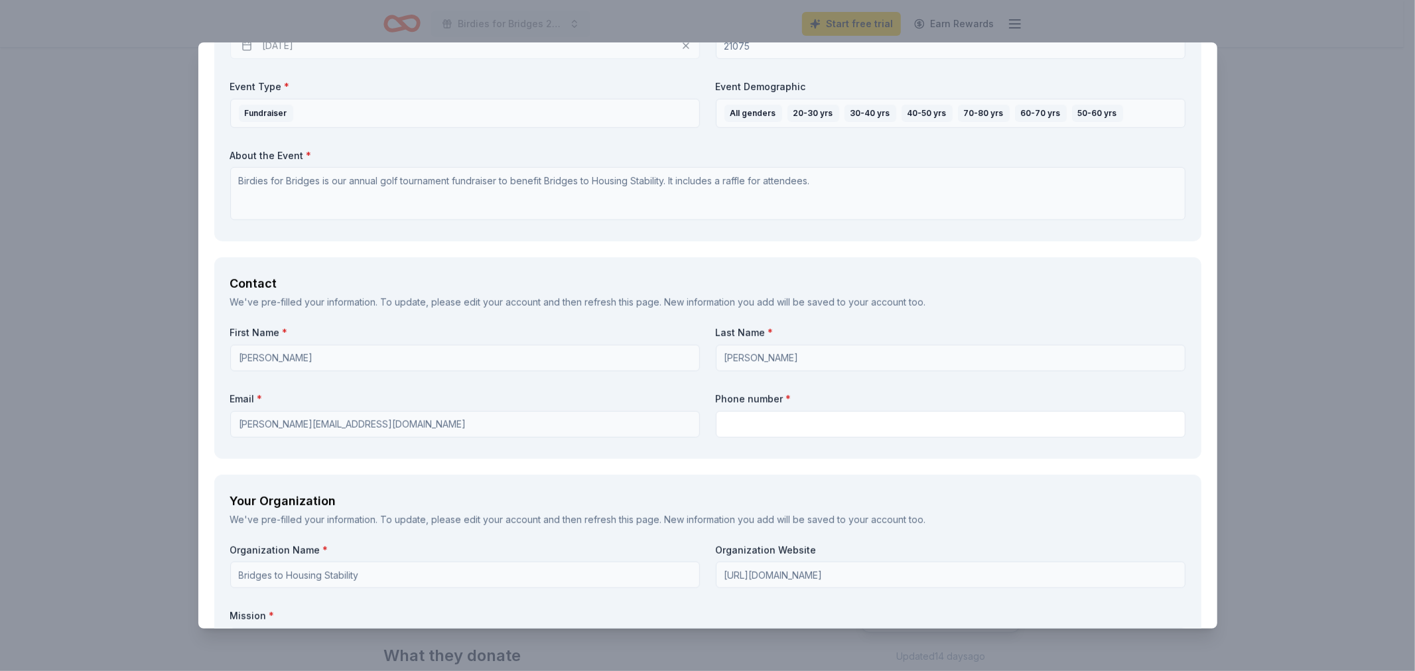
scroll to position [694, 0]
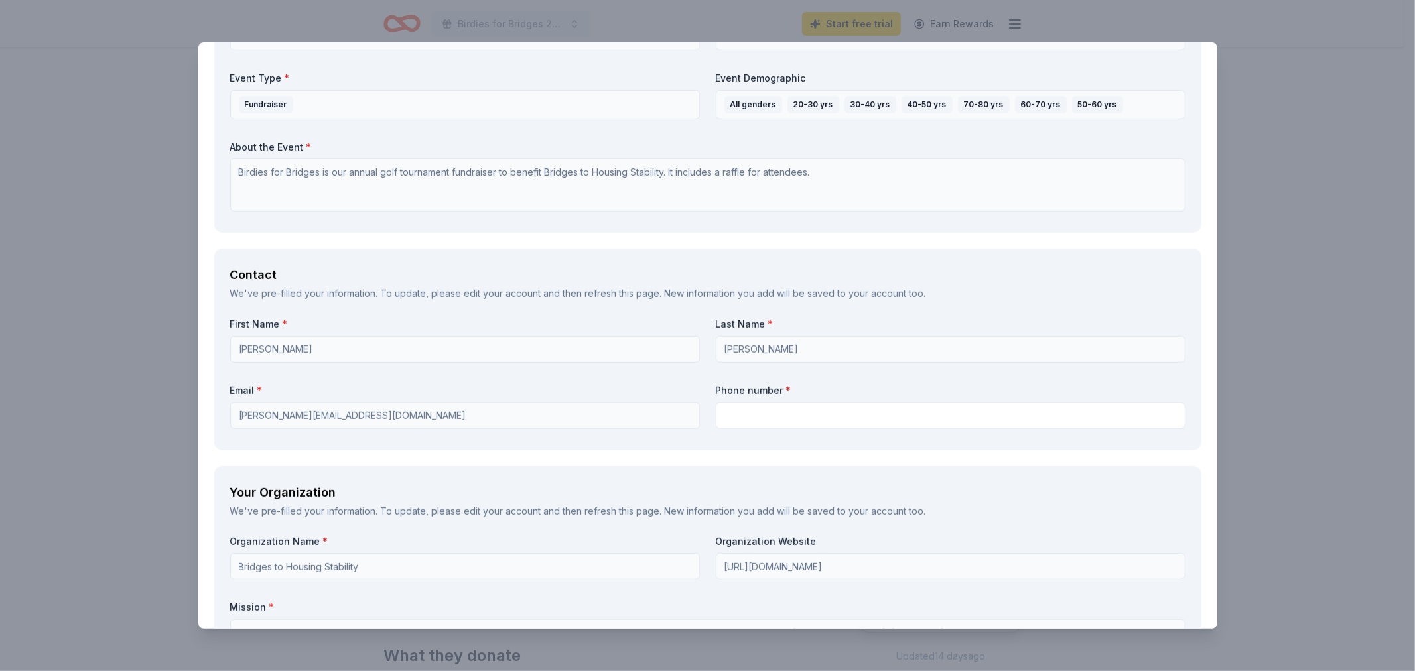
type textarea "Acknowledgment with logo (if provided) on our social media and event website, a…"
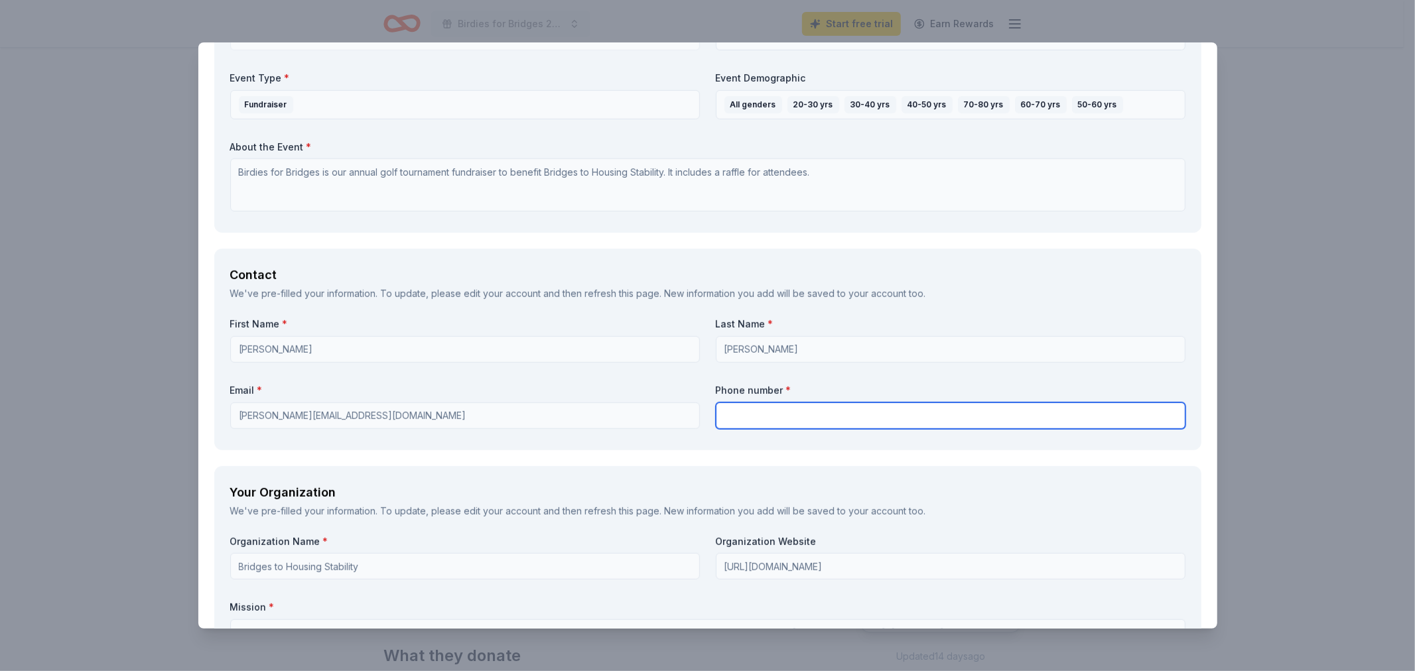
click at [814, 405] on input "text" at bounding box center [951, 416] width 470 height 27
type input "4103125760"
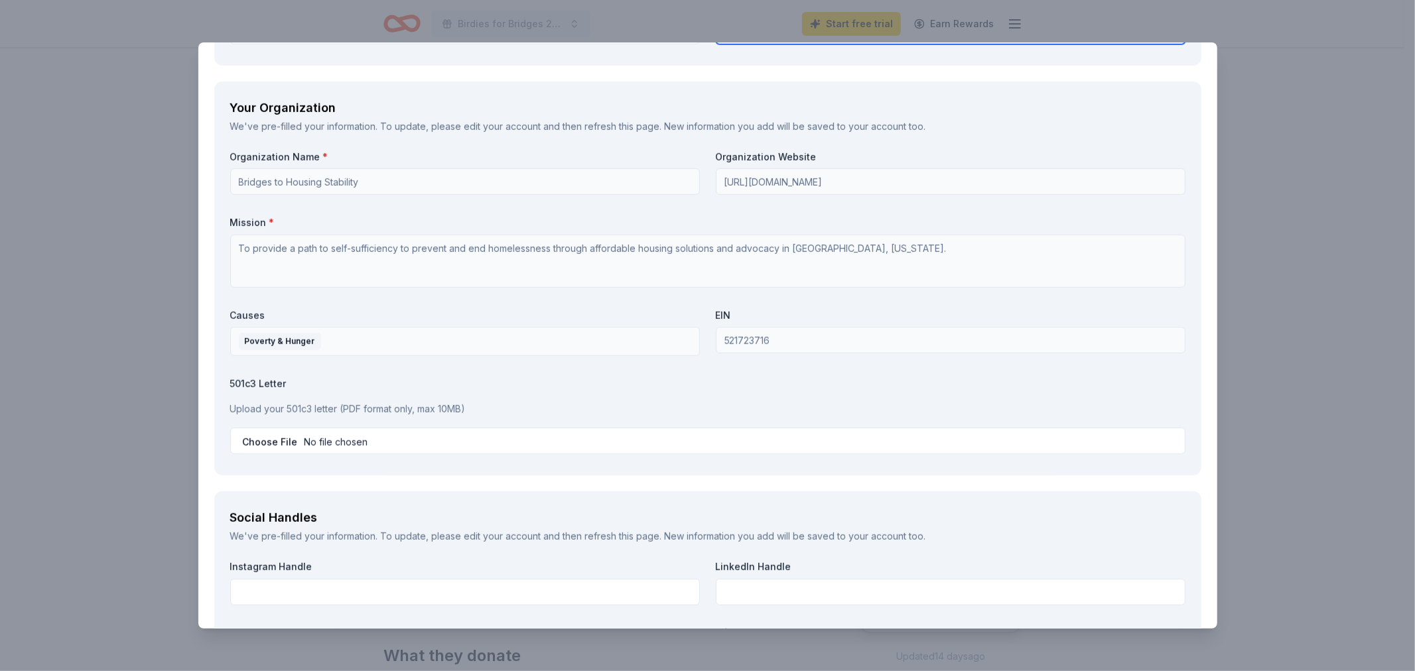
scroll to position [1079, 0]
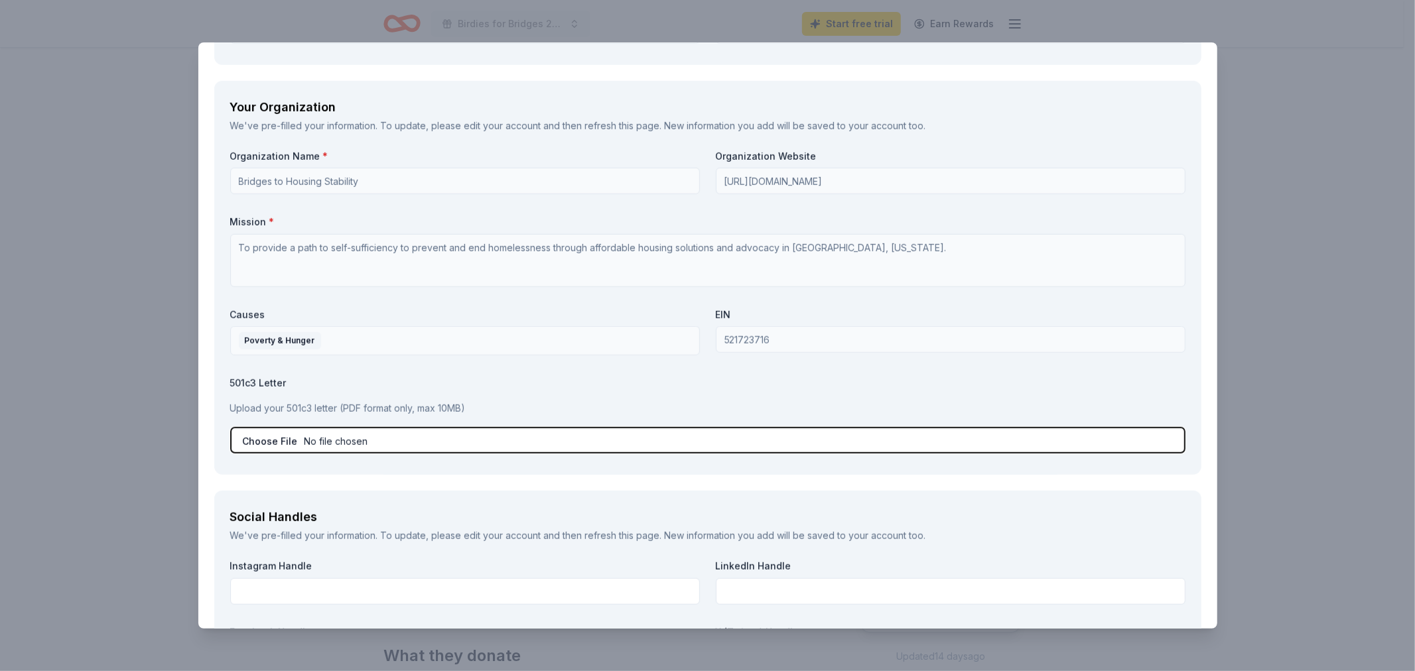
click at [336, 405] on input "file" at bounding box center [707, 440] width 955 height 27
type input "C:\fakepath\IRS Tax Exempt Letter 2023.pdf"
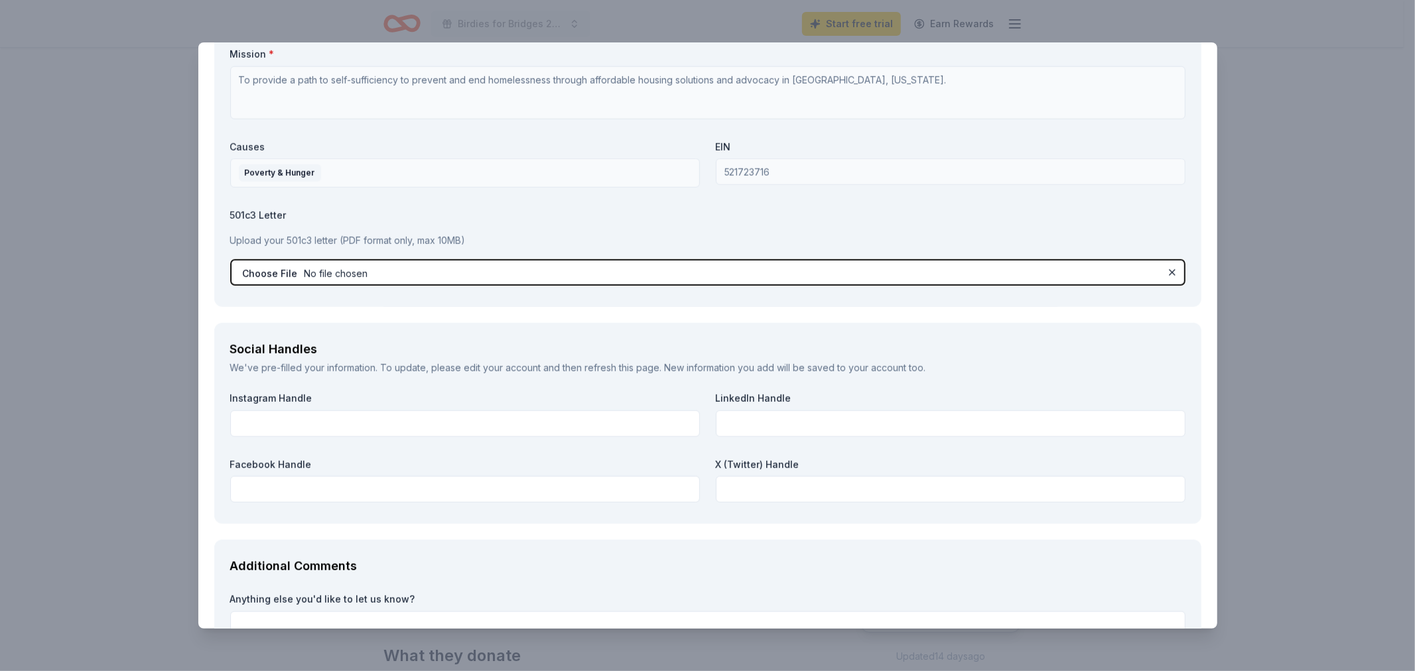
scroll to position [1248, 0]
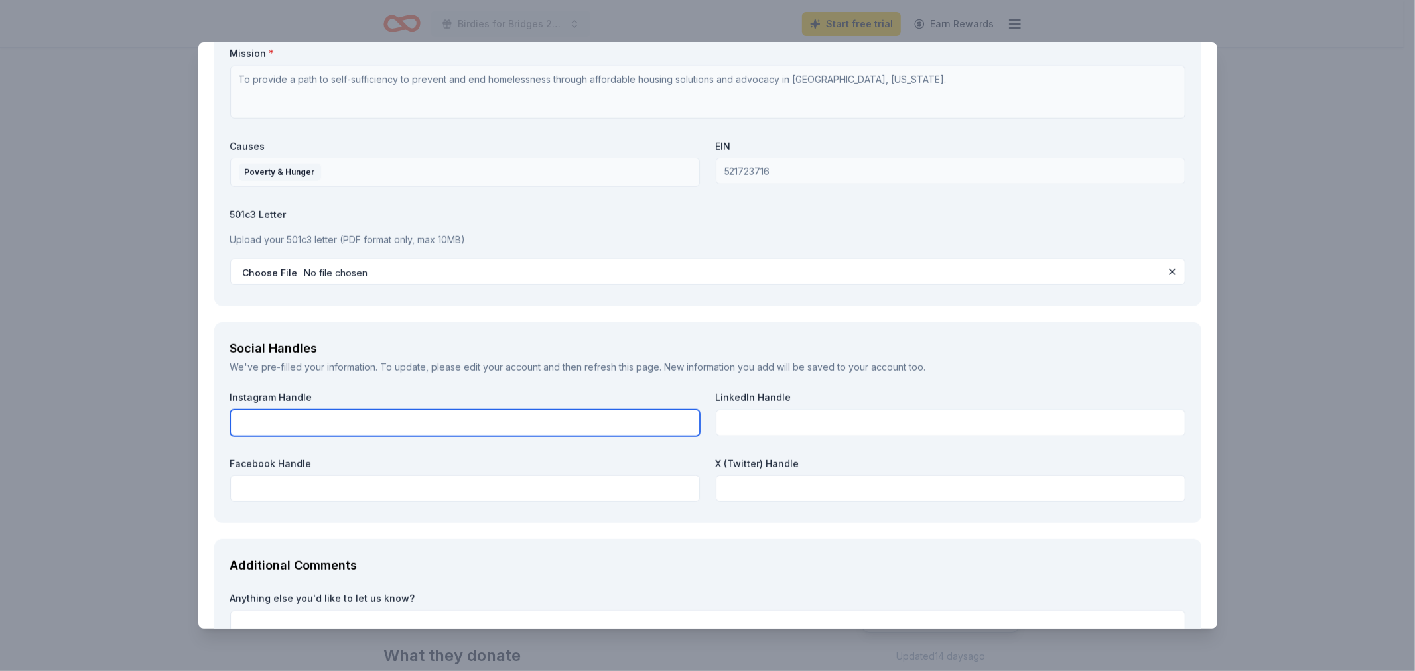
click at [347, 405] on input "text" at bounding box center [465, 423] width 470 height 27
type input "@bridges2hs"
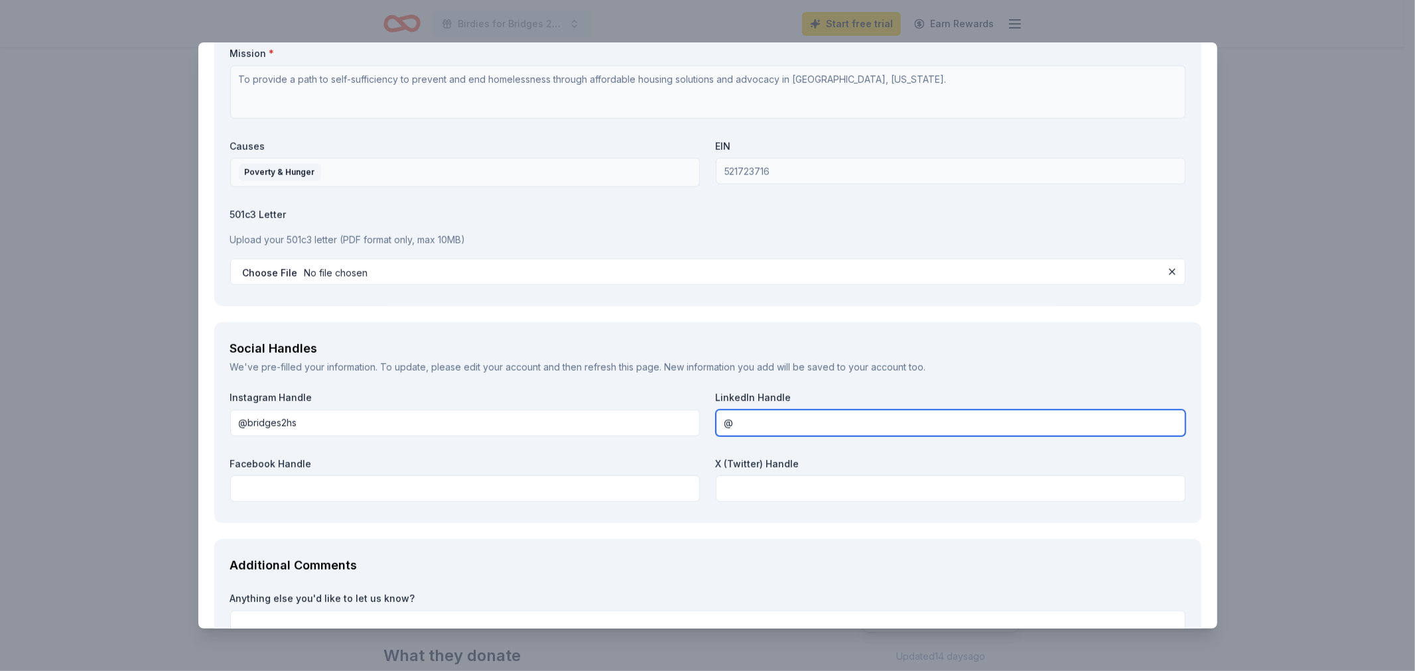
type input "@"
type input "Bridges to Housing Stability"
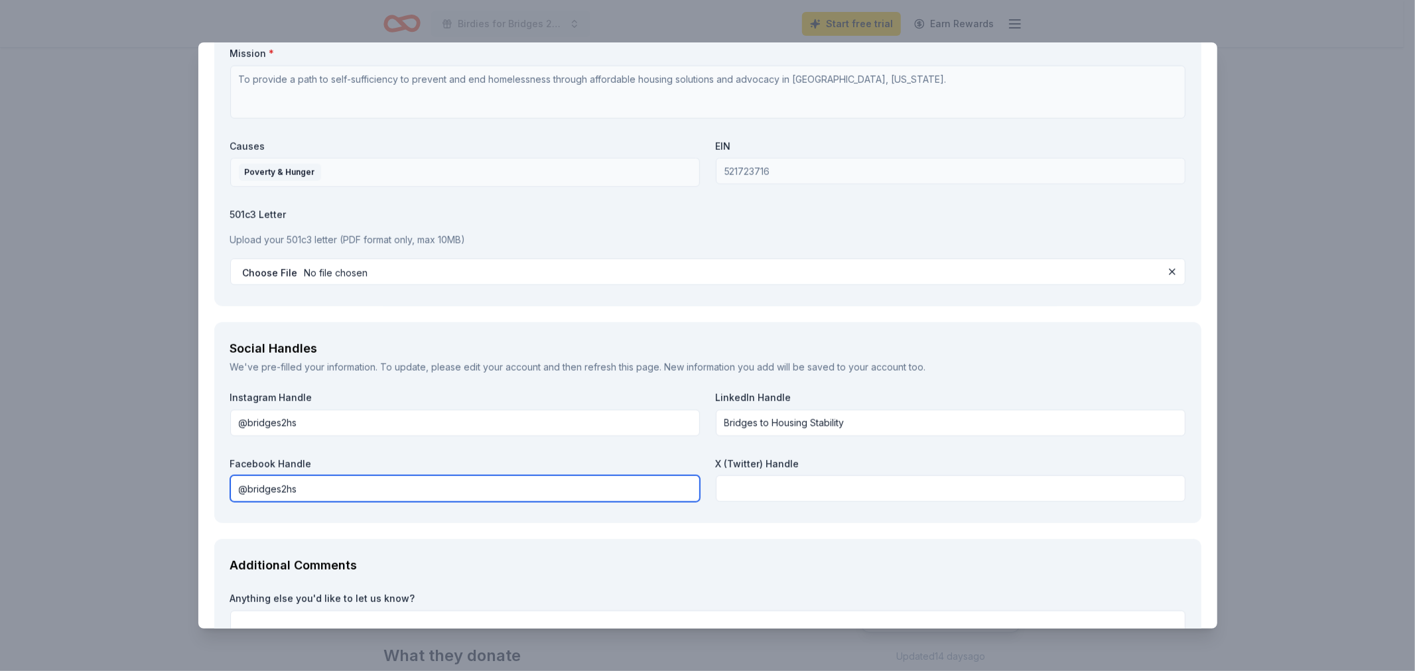
type input "@bridges2hs"
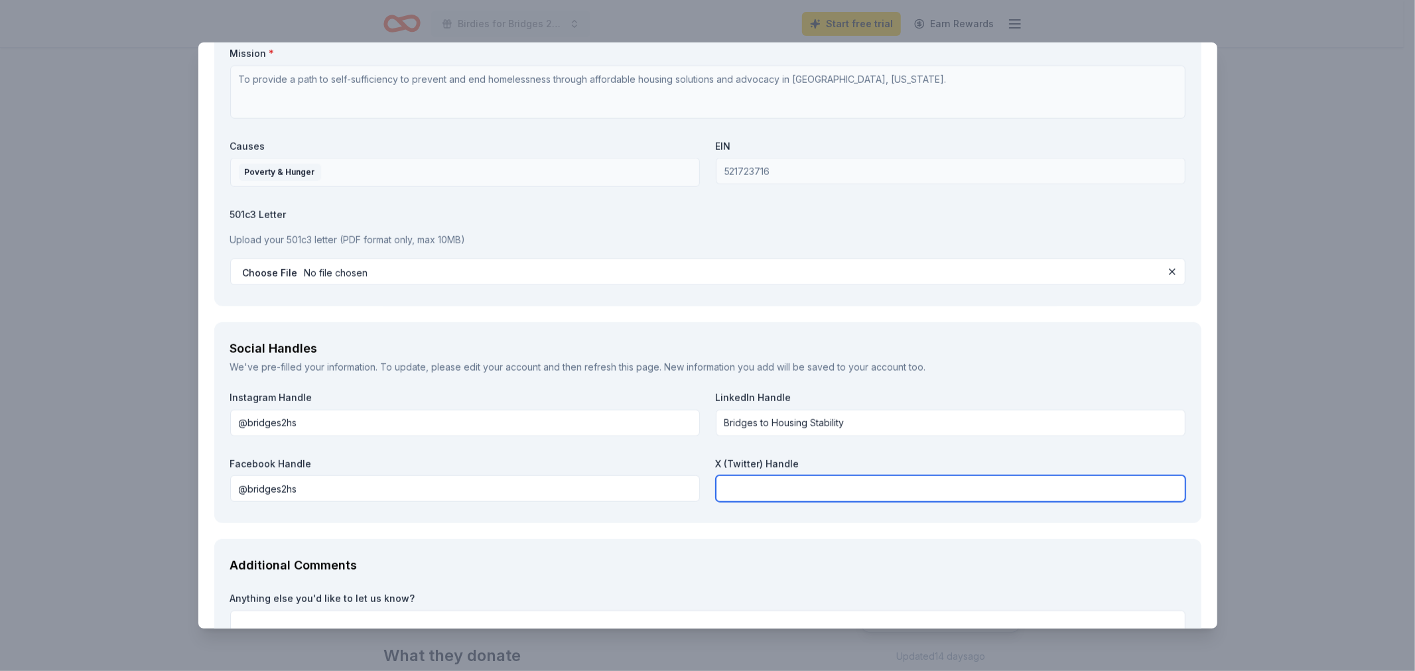
click at [785, 405] on input "text" at bounding box center [951, 489] width 470 height 27
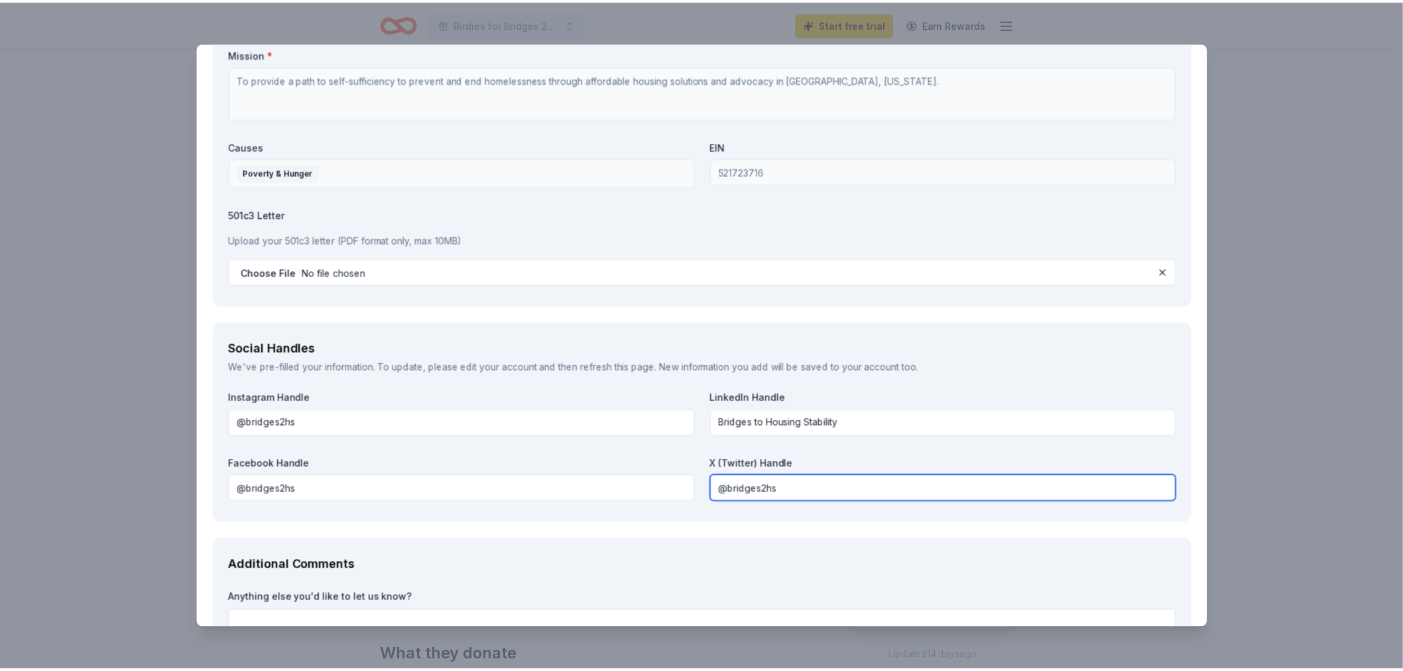
scroll to position [1372, 0]
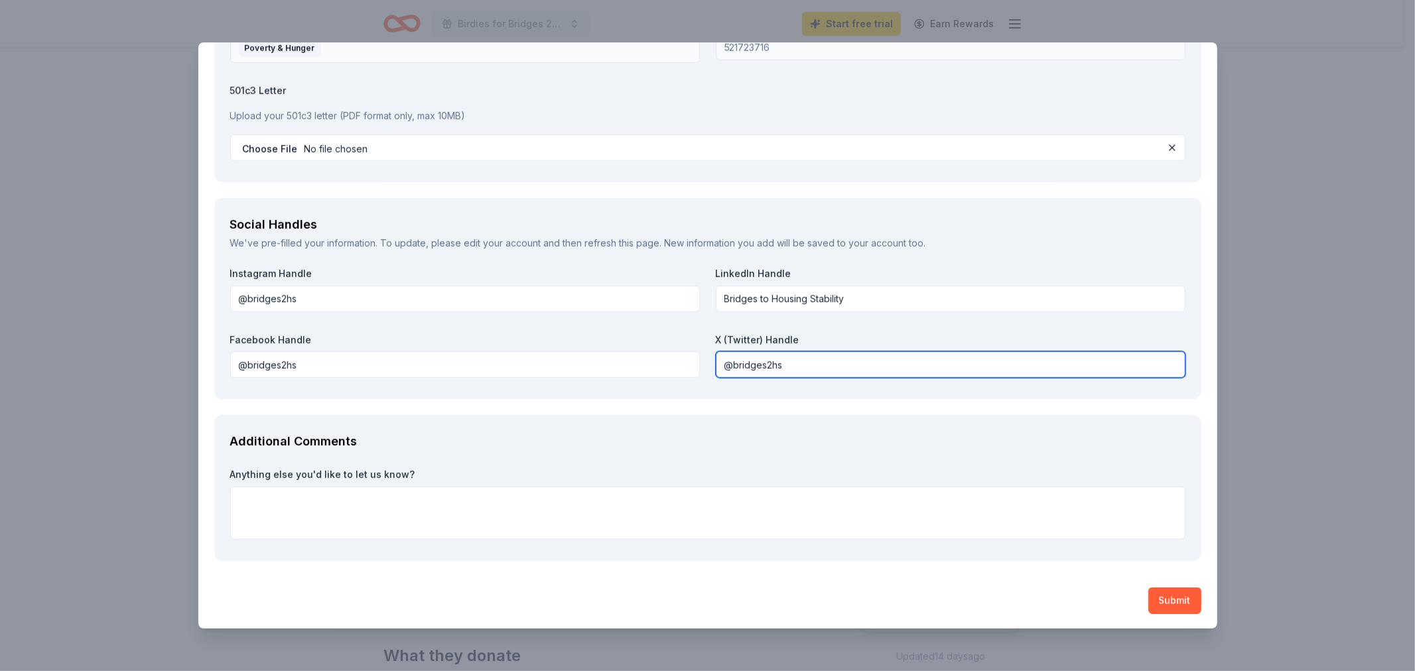
type input "@bridges2hs"
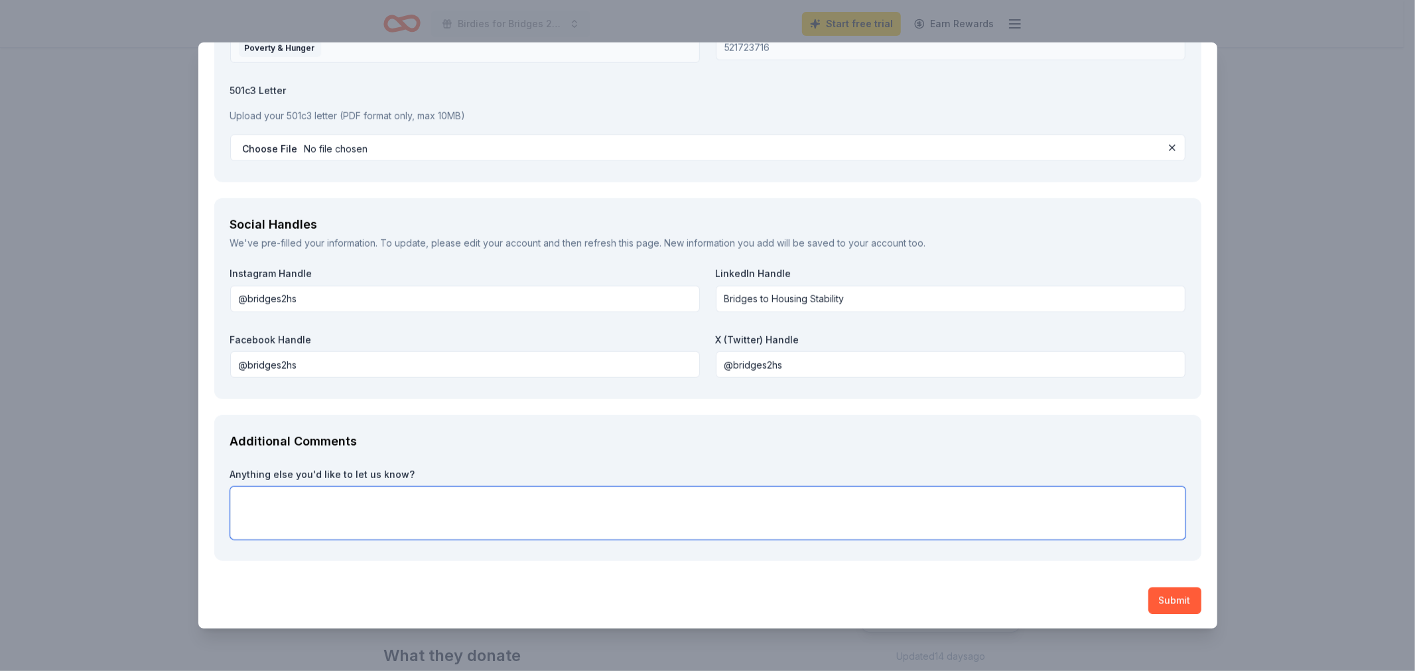
click at [718, 405] on textarea at bounding box center [707, 513] width 955 height 53
type textarea "Thank you for your consideration, and we hope you'll join us on the path to zer…"
click at [931, 405] on button "Submit" at bounding box center [1174, 601] width 53 height 27
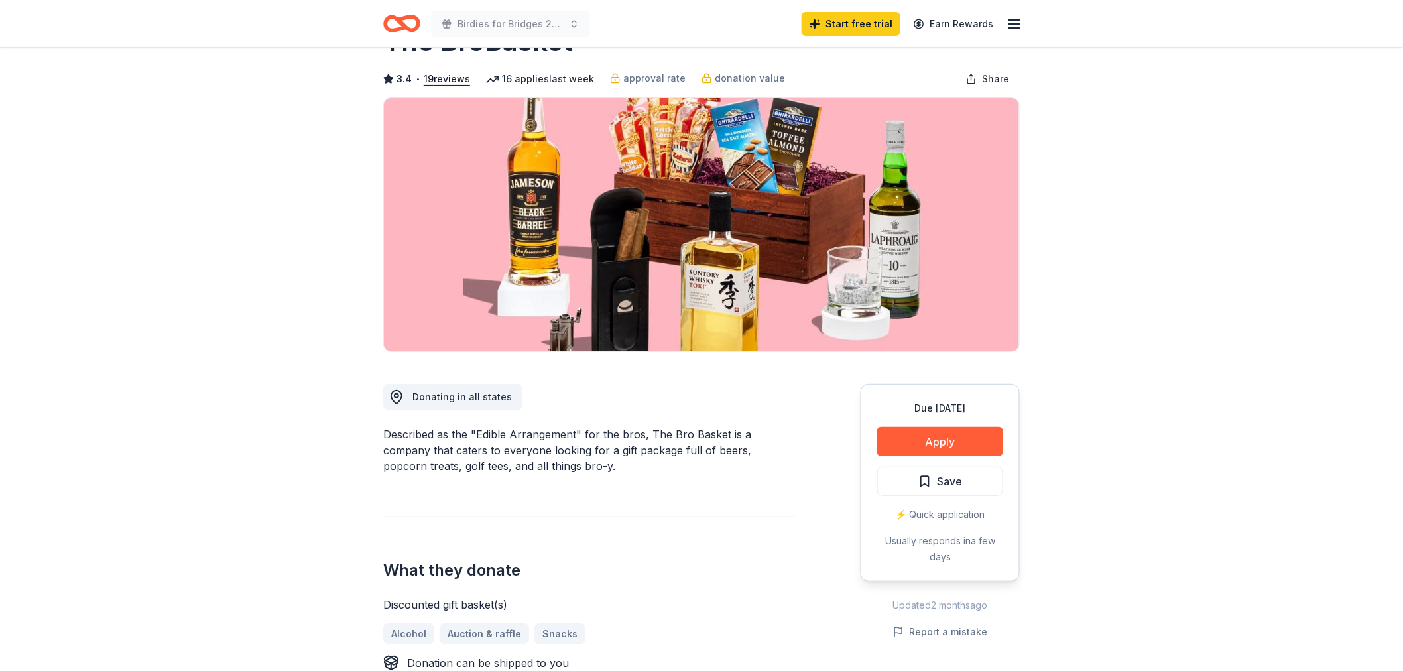
scroll to position [52, 0]
click at [931, 405] on button "Apply" at bounding box center [941, 440] width 126 height 29
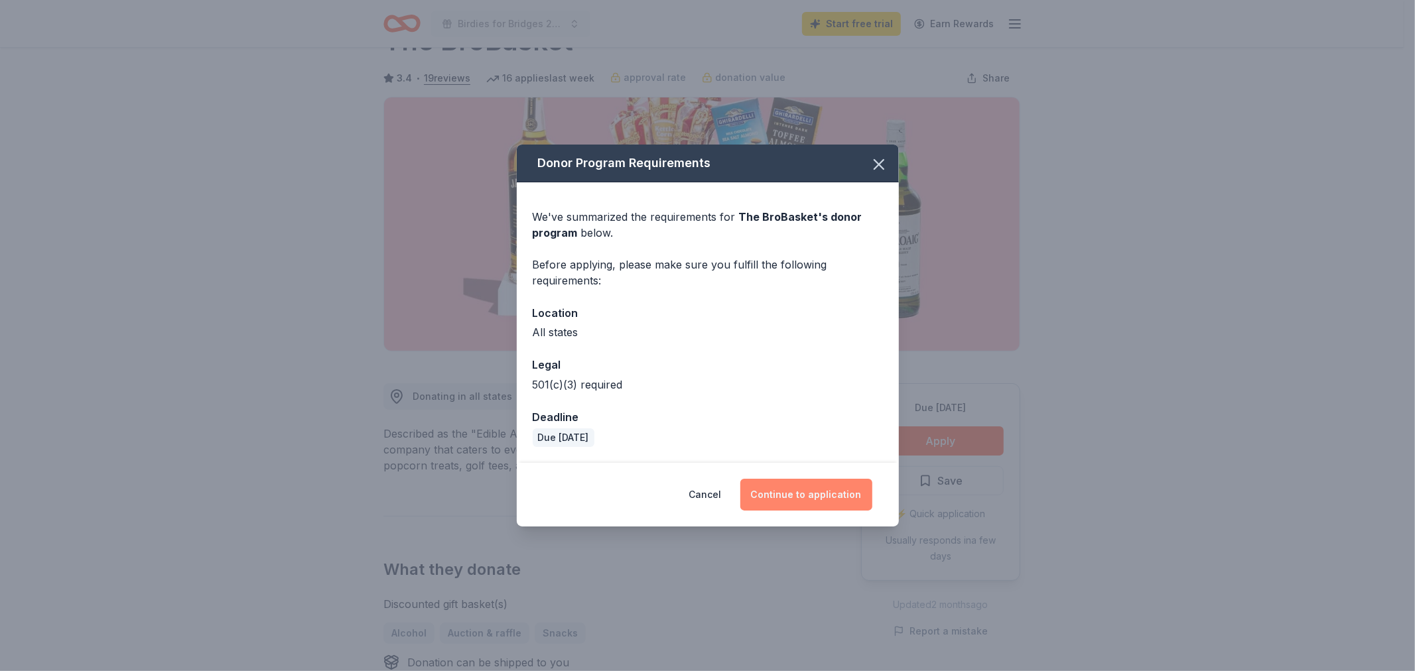
click at [786, 405] on button "Continue to application" at bounding box center [806, 495] width 132 height 32
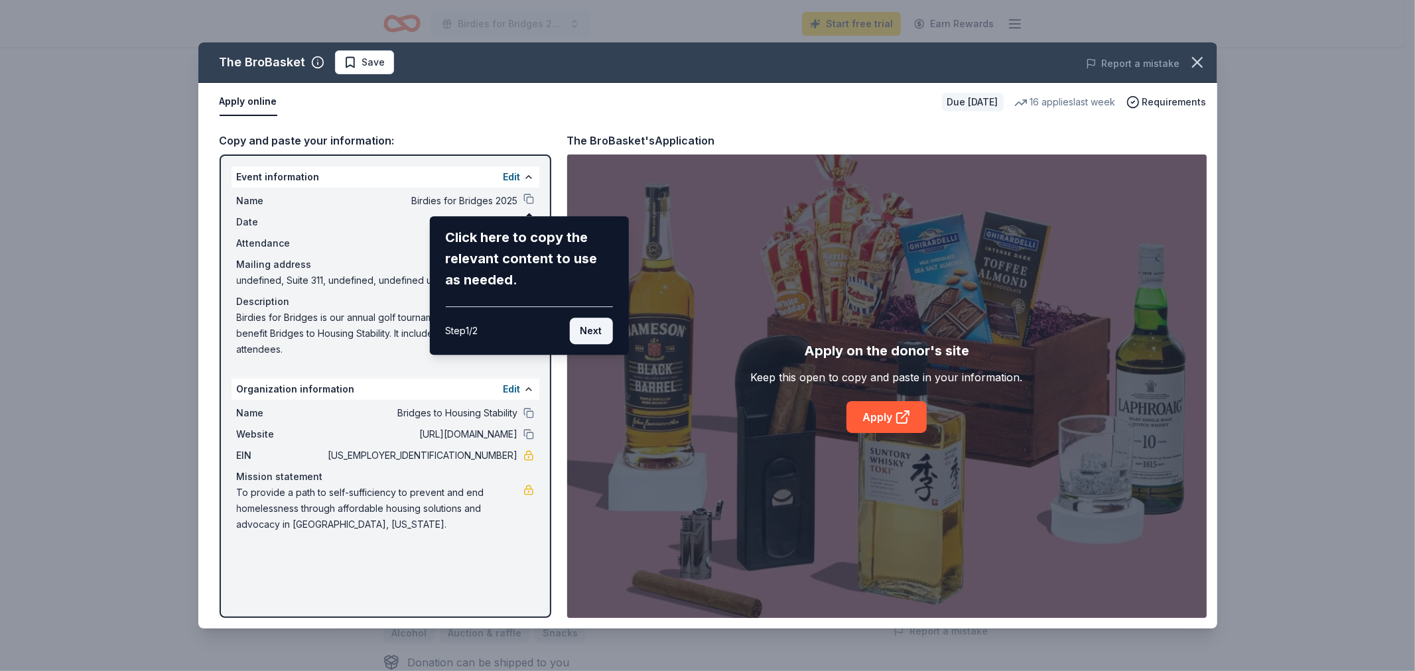
click at [592, 324] on button "Next" at bounding box center [590, 331] width 43 height 27
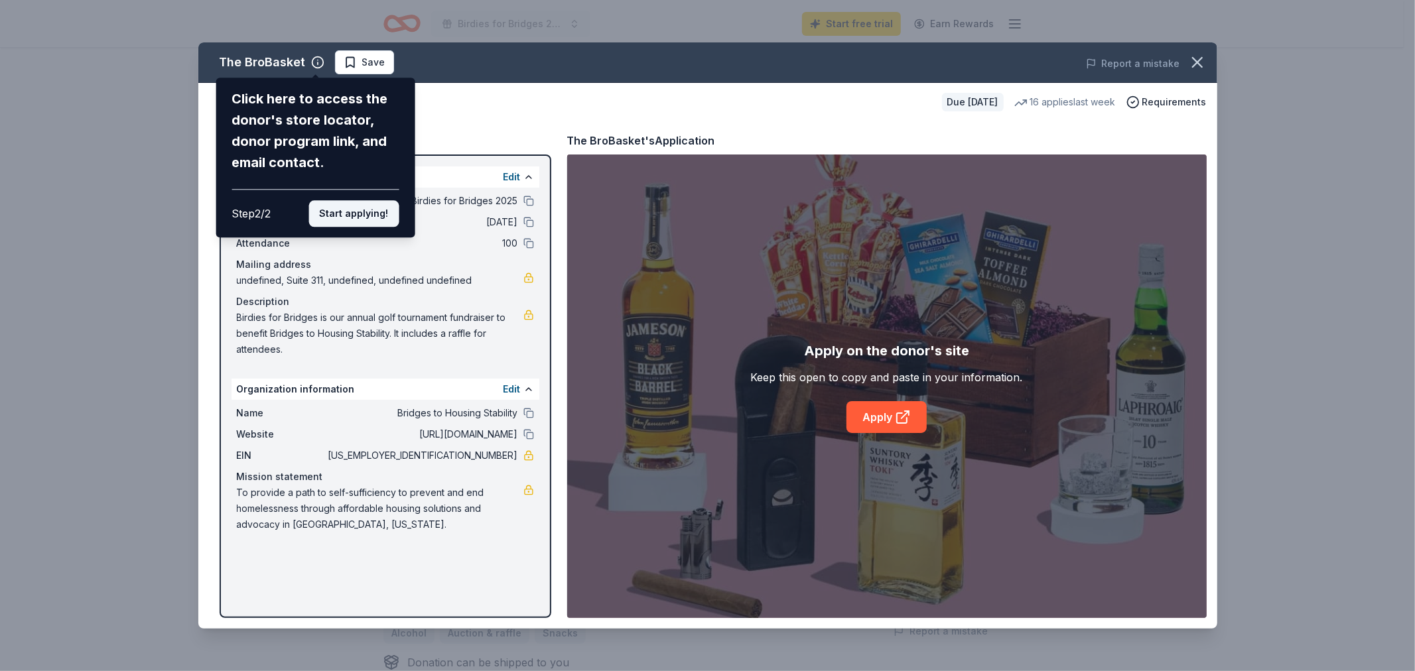
click at [362, 210] on button "Start applying!" at bounding box center [353, 213] width 90 height 27
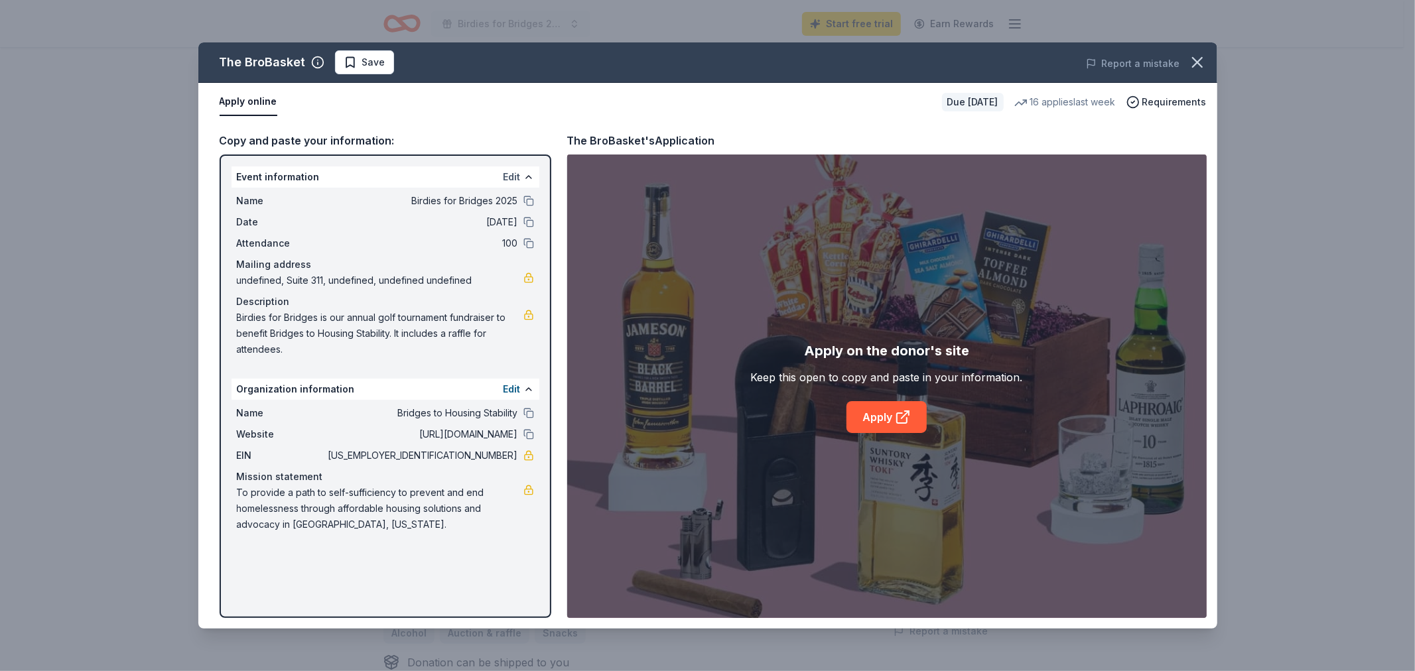
click at [511, 176] on button "Edit" at bounding box center [511, 177] width 17 height 16
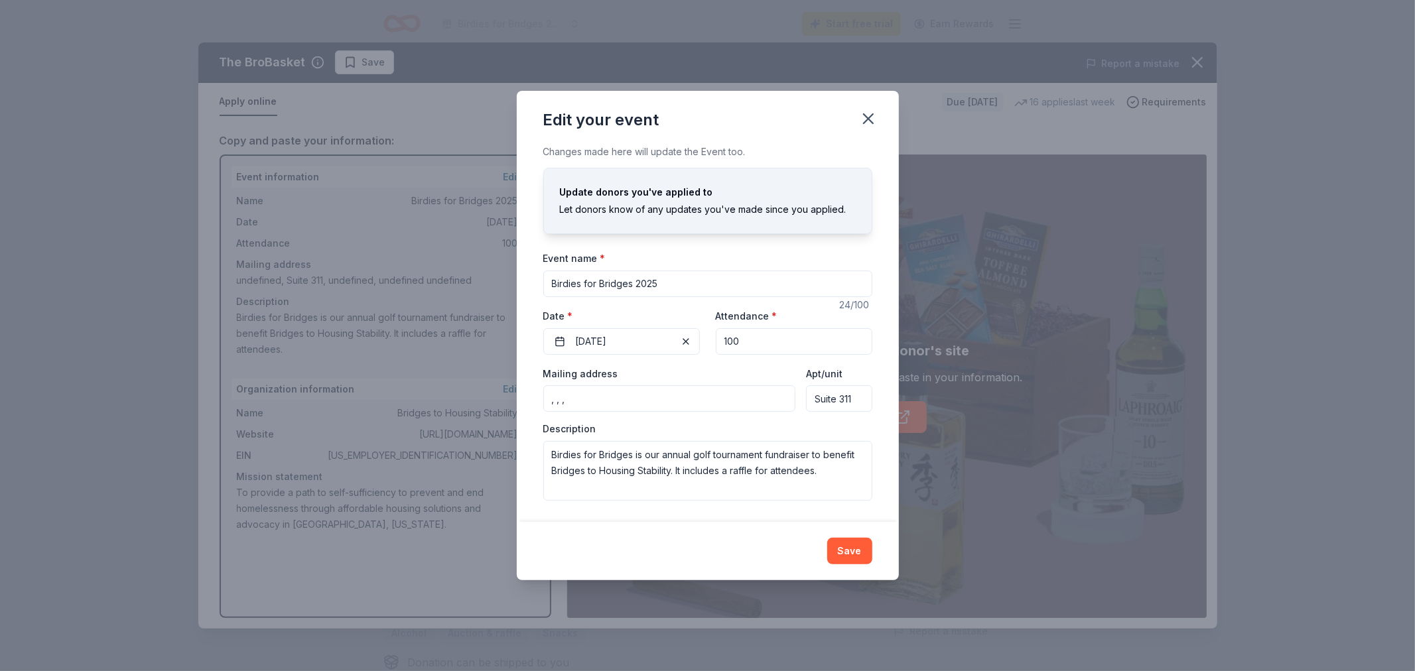
drag, startPoint x: 600, startPoint y: 397, endPoint x: 460, endPoint y: 381, distance: 140.2
click at [460, 381] on div "Edit your event Changes made here will update the Event too. Update donors you'…" at bounding box center [707, 335] width 1415 height 671
type input "9520 Berger Road, Columbia, MD, 21046"
click at [840, 405] on button "Save" at bounding box center [849, 551] width 45 height 27
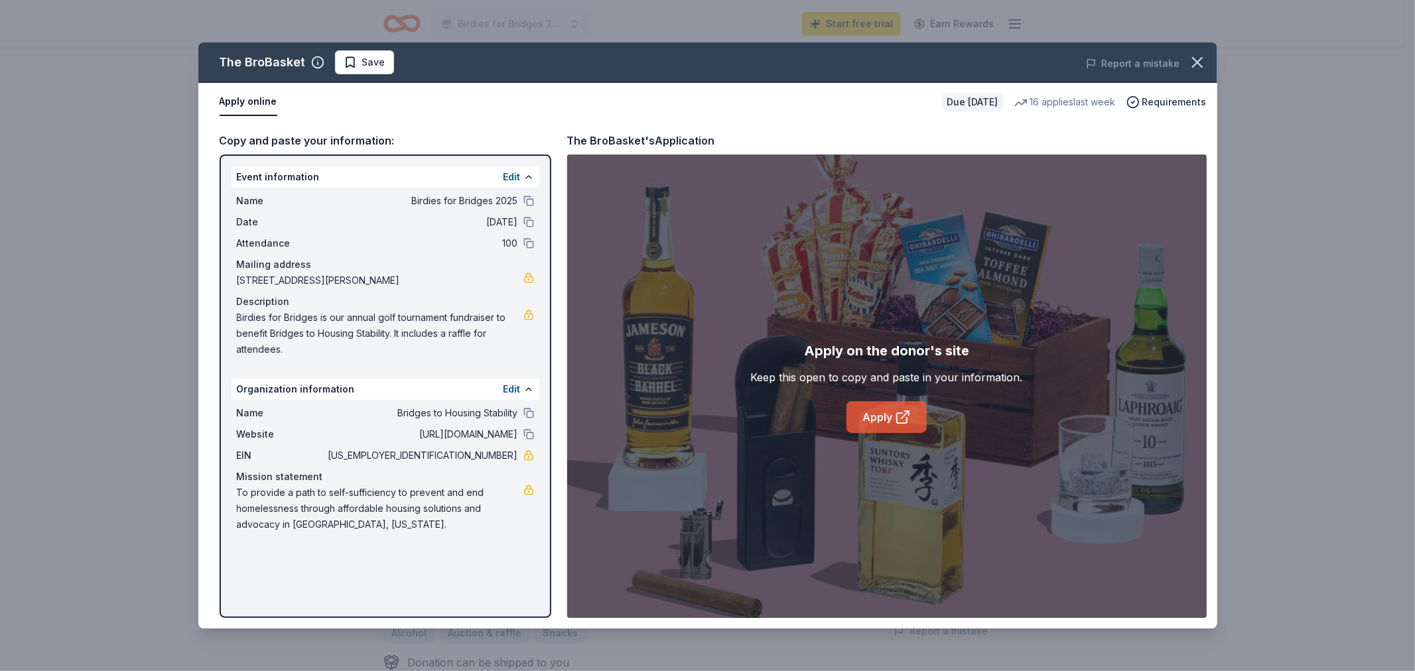
click at [868, 405] on link "Apply" at bounding box center [886, 417] width 80 height 32
click at [931, 102] on span "Requirements" at bounding box center [1174, 102] width 64 height 16
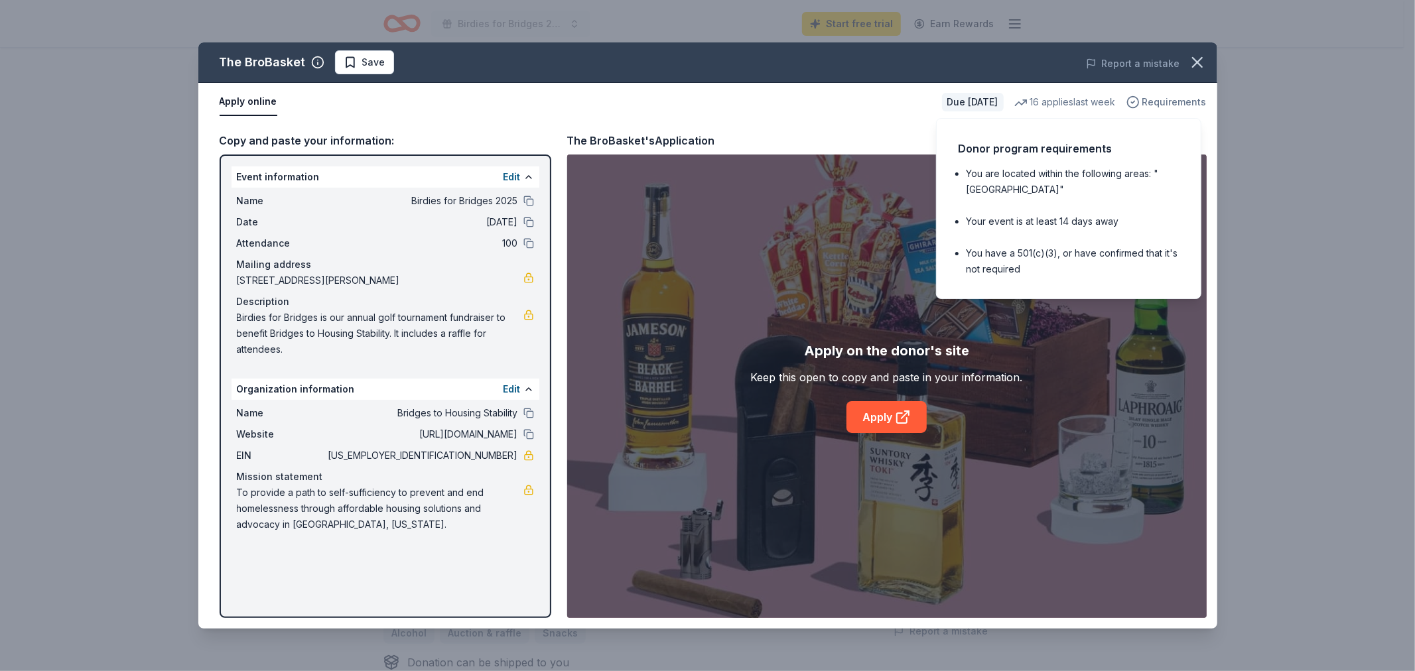
click at [931, 101] on span "Requirements" at bounding box center [1174, 102] width 64 height 16
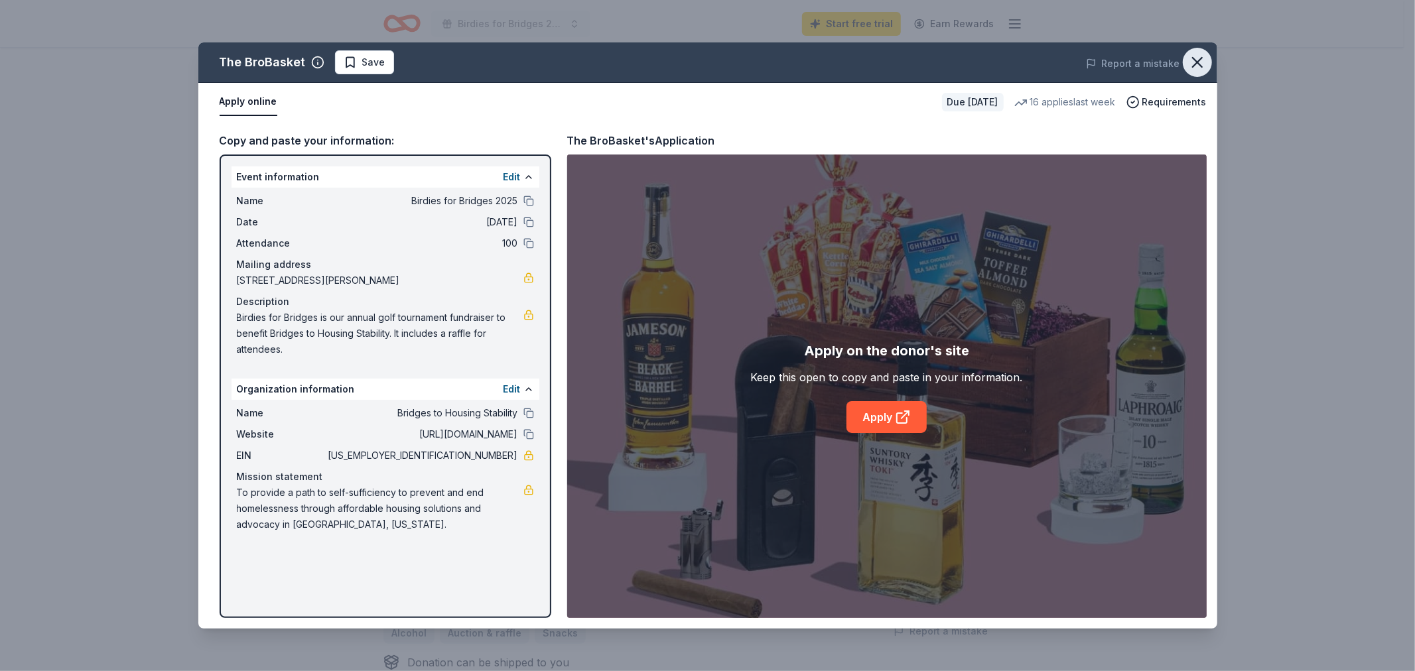
click at [931, 62] on icon "button" at bounding box center [1197, 62] width 19 height 19
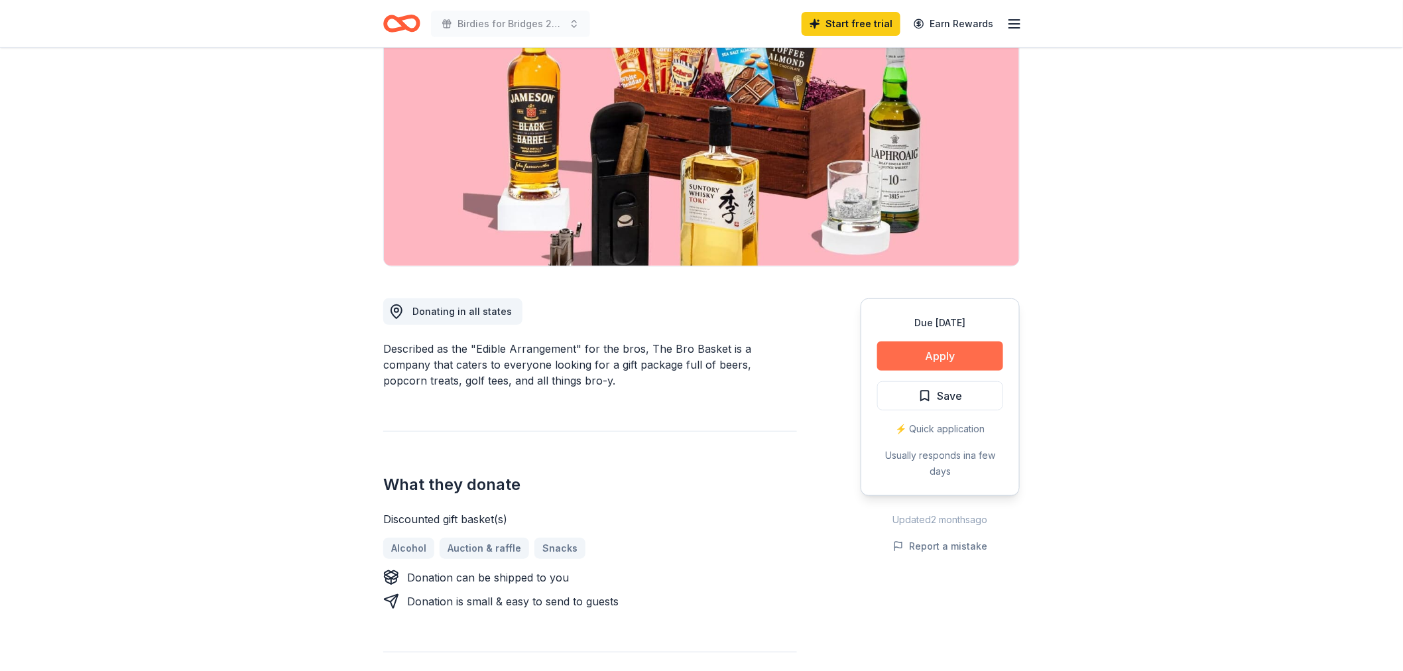
scroll to position [133, 0]
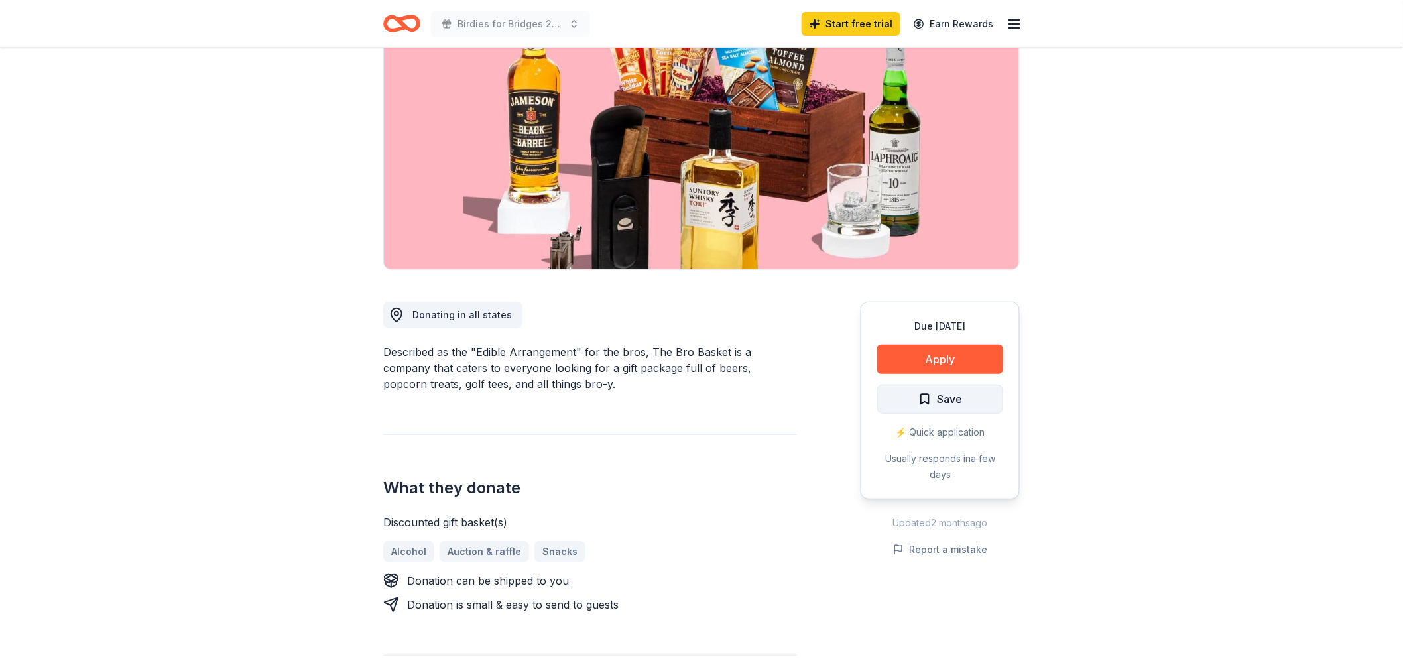
click at [923, 393] on span "Save" at bounding box center [941, 399] width 44 height 17
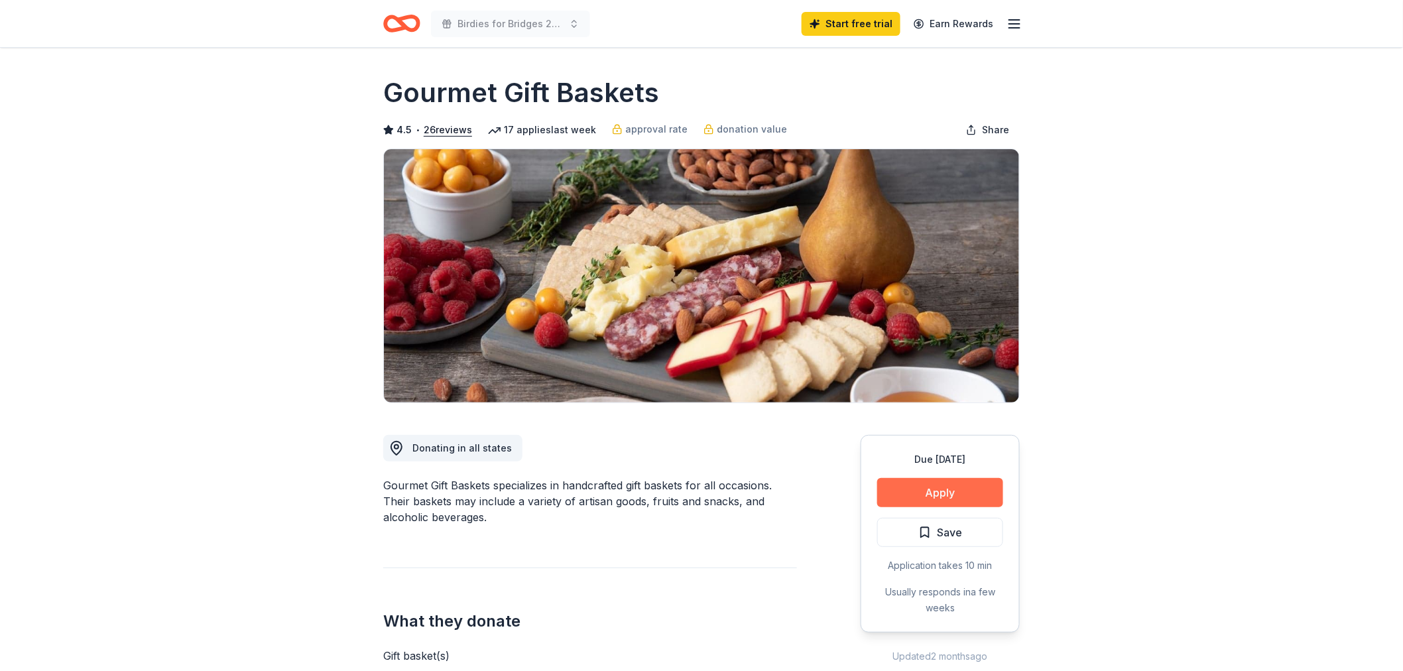
click at [931, 405] on button "Apply" at bounding box center [941, 492] width 126 height 29
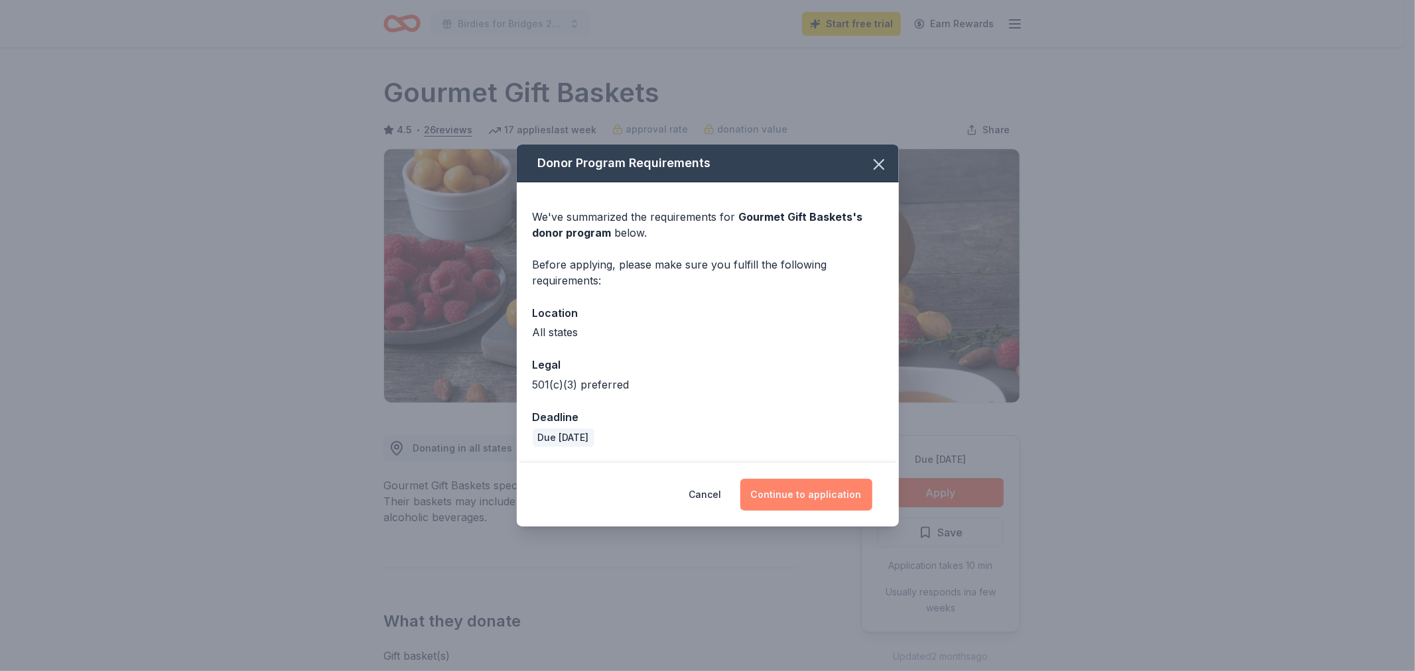
click at [831, 405] on button "Continue to application" at bounding box center [806, 495] width 132 height 32
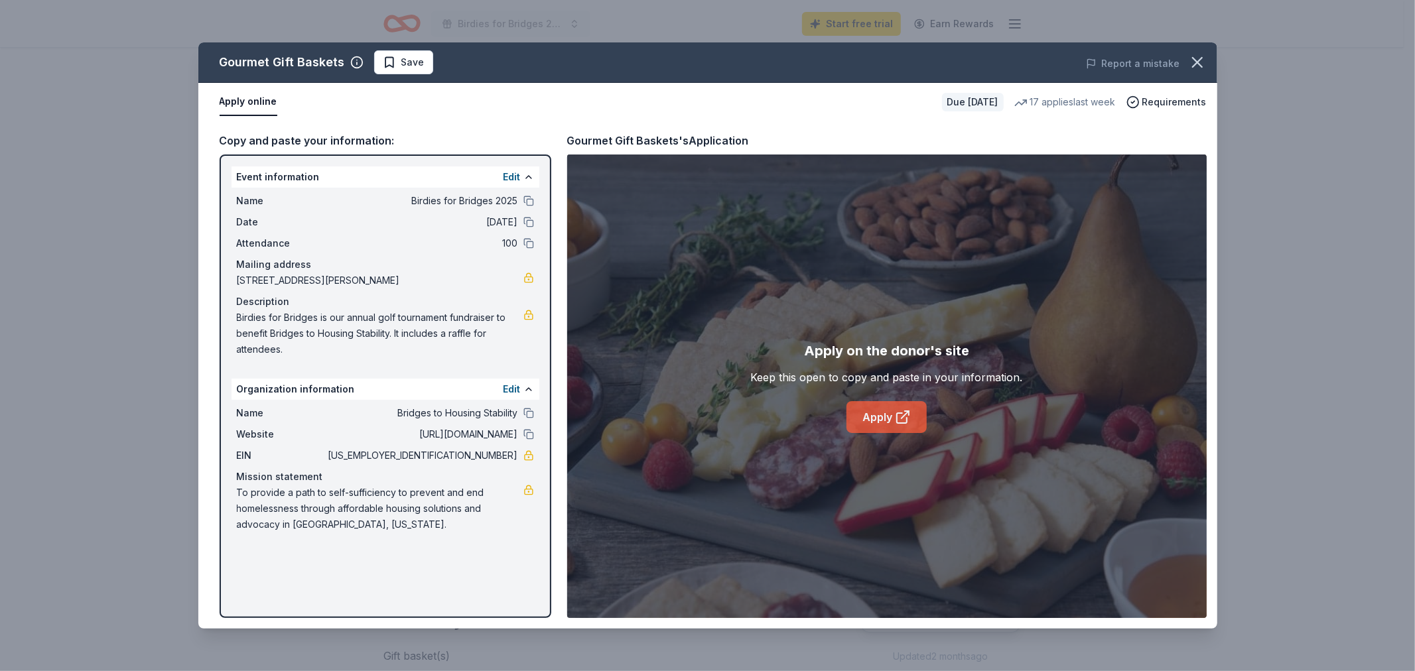
click at [873, 405] on link "Apply" at bounding box center [886, 417] width 80 height 32
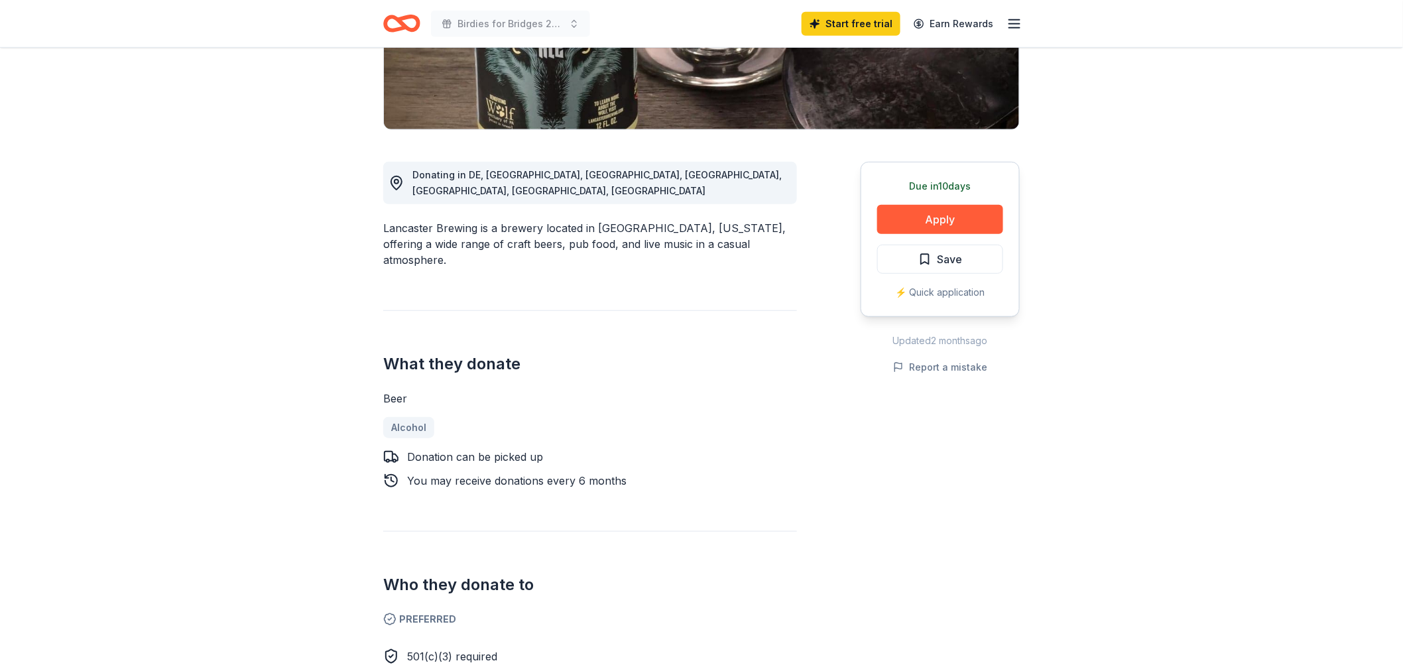
scroll to position [274, 0]
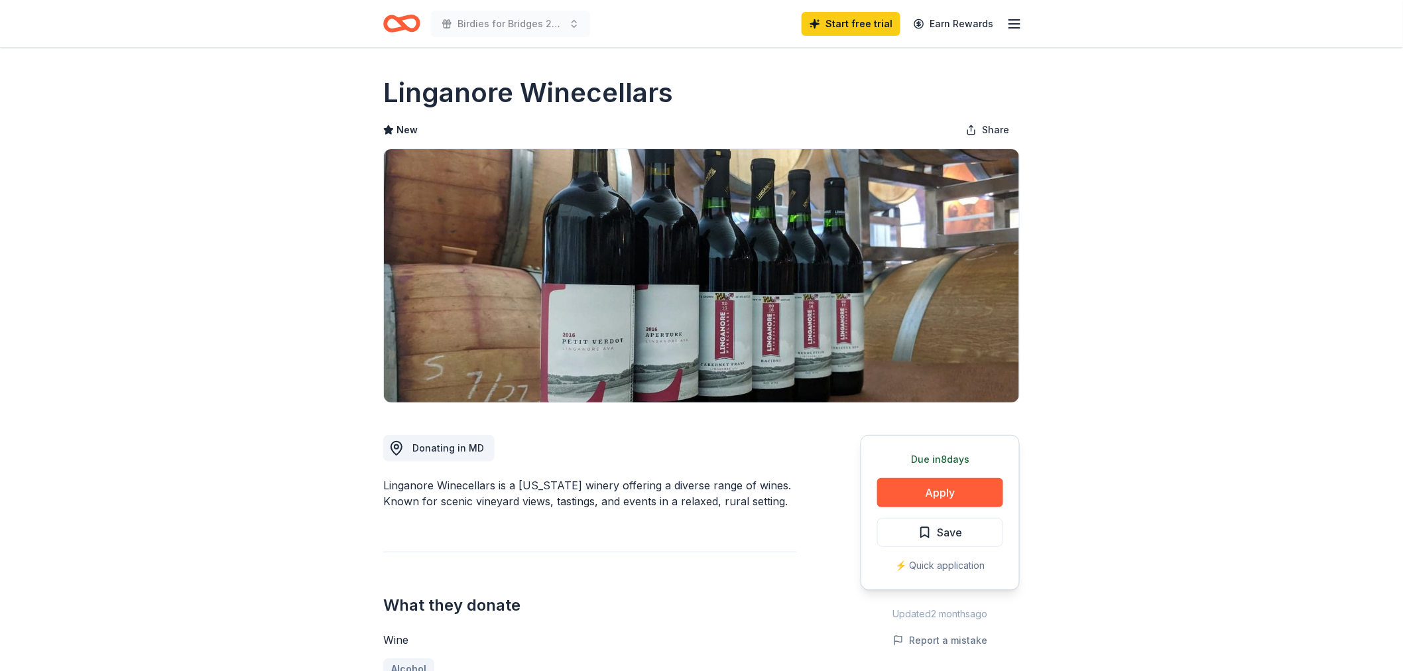
drag, startPoint x: 0, startPoint y: 0, endPoint x: 1152, endPoint y: 166, distance: 1164.1
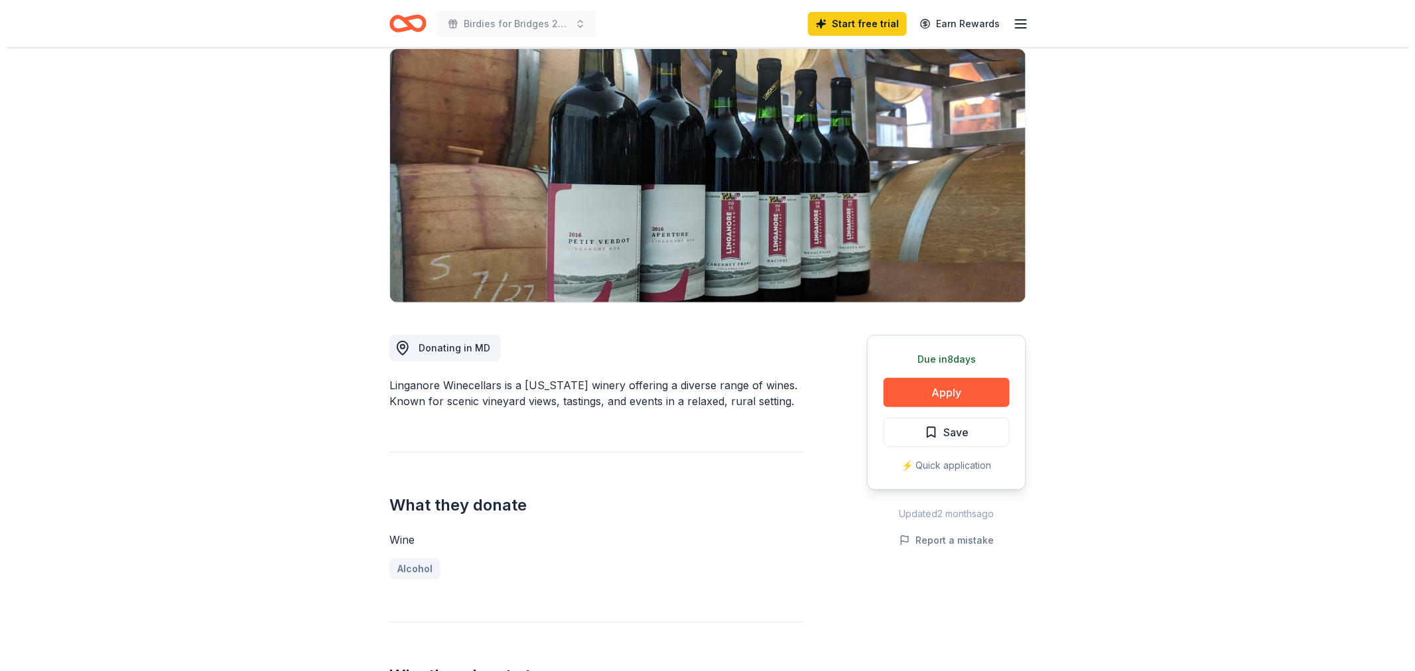
scroll to position [107, 0]
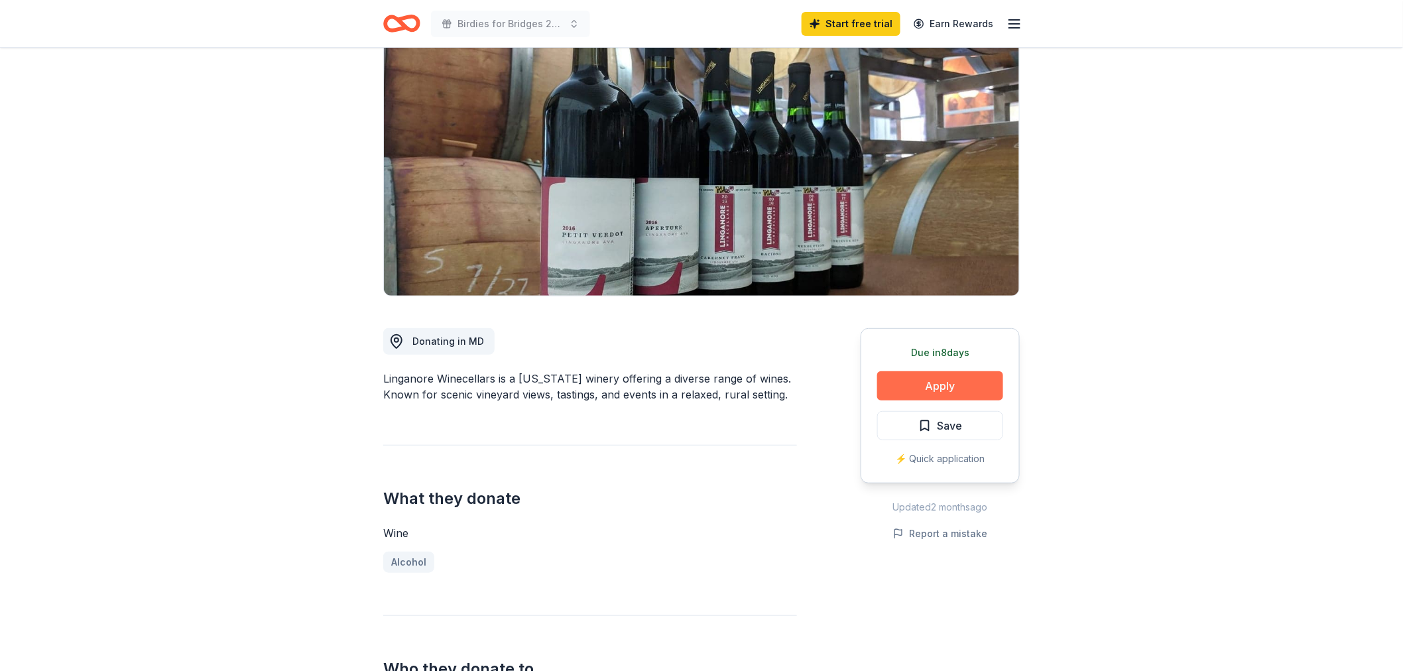
click at [931, 377] on button "Apply" at bounding box center [941, 385] width 126 height 29
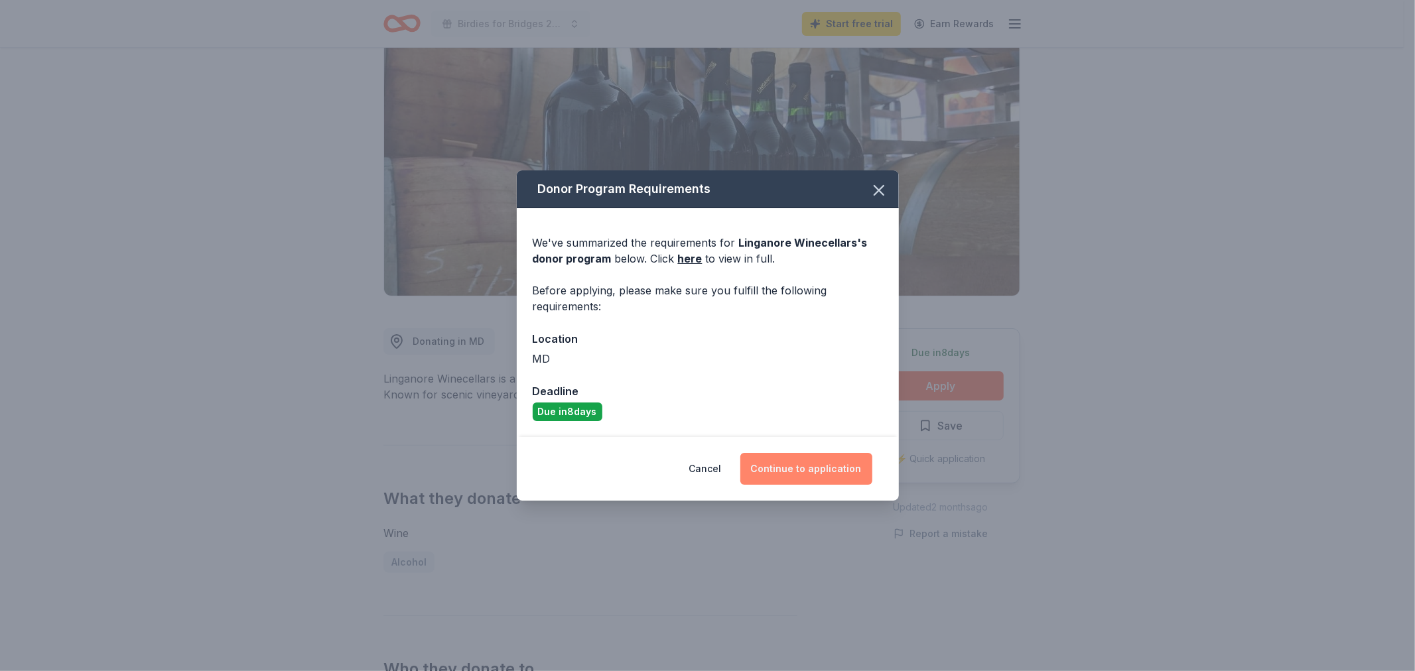
click at [819, 405] on button "Continue to application" at bounding box center [806, 469] width 132 height 32
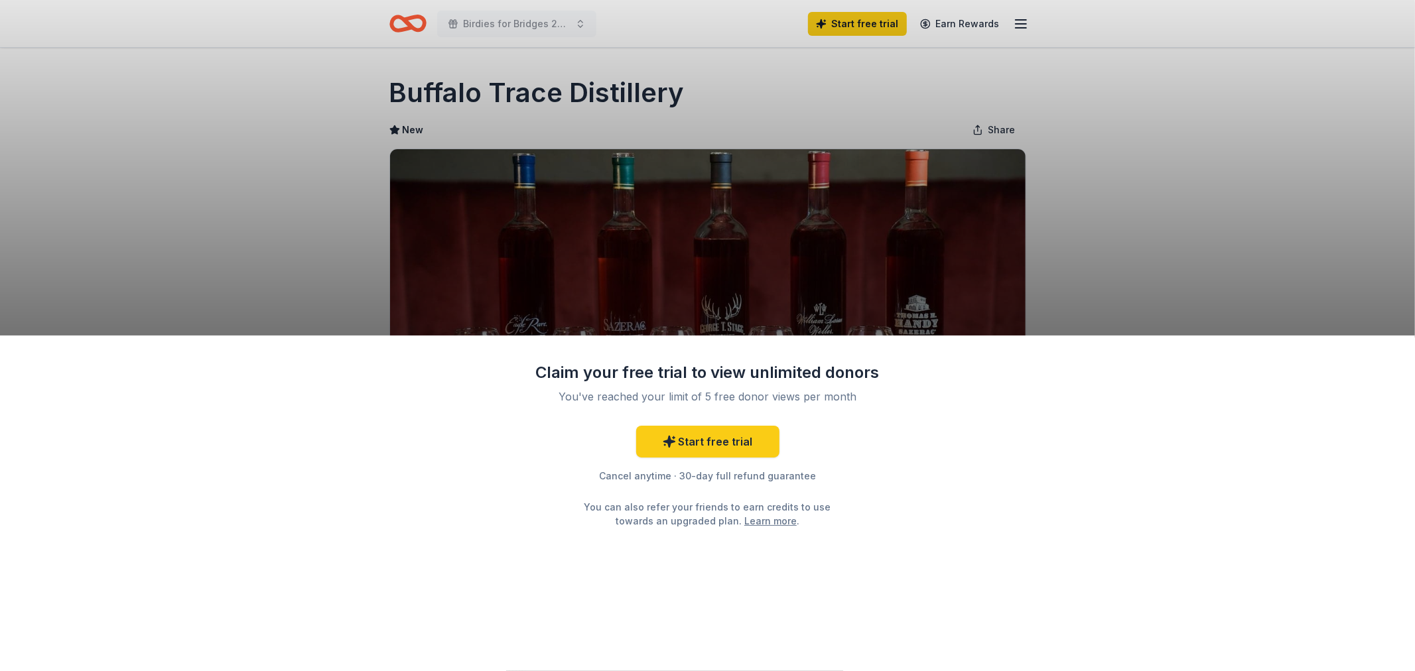
click at [931, 289] on div "Claim your free trial to view unlimited donors You've reached your limit of 5 f…" at bounding box center [707, 335] width 1415 height 671
